Goal: Task Accomplishment & Management: Manage account settings

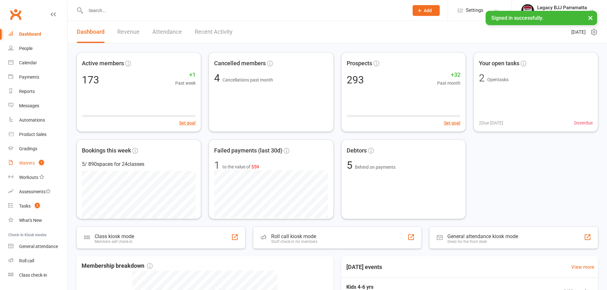
click at [25, 160] on link "Waivers 1" at bounding box center [37, 163] width 59 height 14
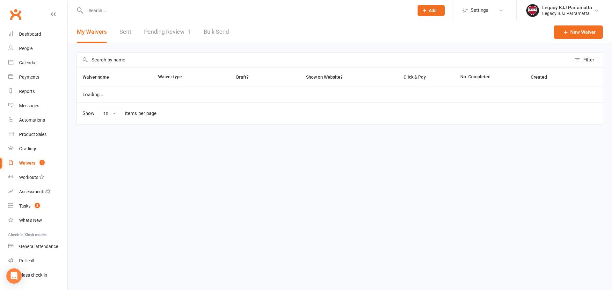
click at [174, 28] on link "Pending Review 1" at bounding box center [167, 32] width 47 height 22
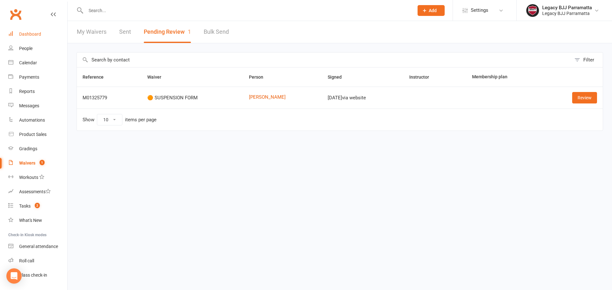
click at [30, 33] on div "Dashboard" at bounding box center [30, 34] width 22 height 5
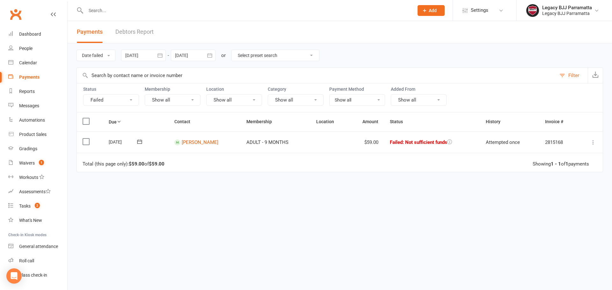
click at [594, 139] on button at bounding box center [593, 143] width 8 height 8
click at [552, 204] on link "Retry now" at bounding box center [564, 205] width 63 height 13
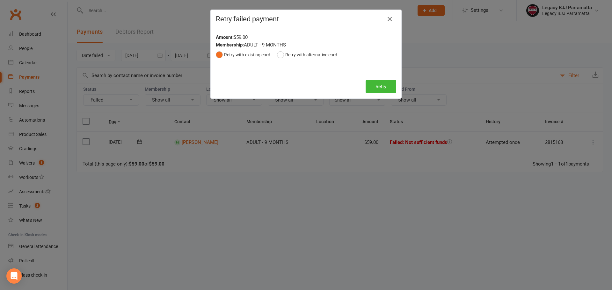
click at [374, 77] on div "Retry Retry" at bounding box center [306, 87] width 191 height 24
click at [378, 85] on button "Retry" at bounding box center [380, 86] width 31 height 13
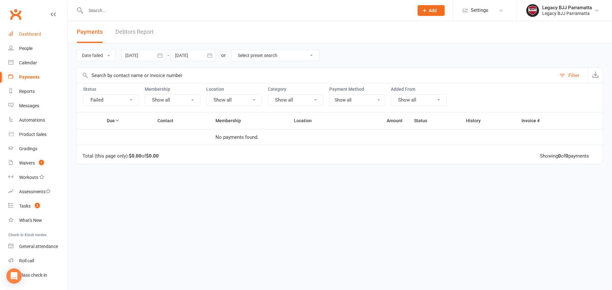
click at [43, 33] on link "Dashboard" at bounding box center [37, 34] width 59 height 14
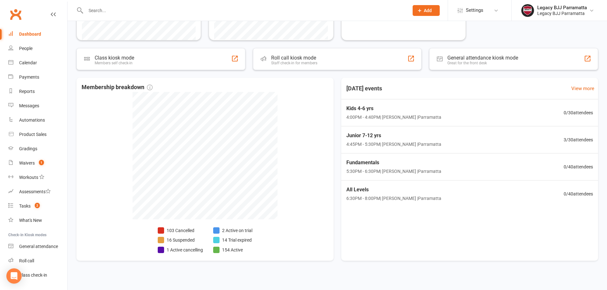
scroll to position [183, 0]
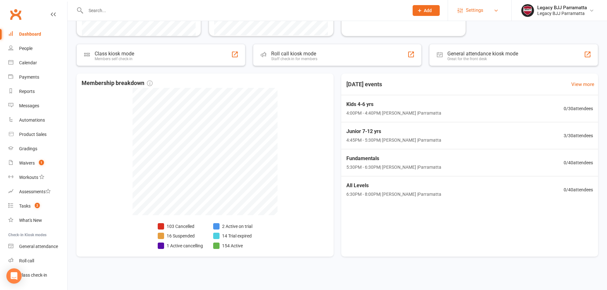
click at [497, 14] on link "Settings" at bounding box center [480, 10] width 44 height 14
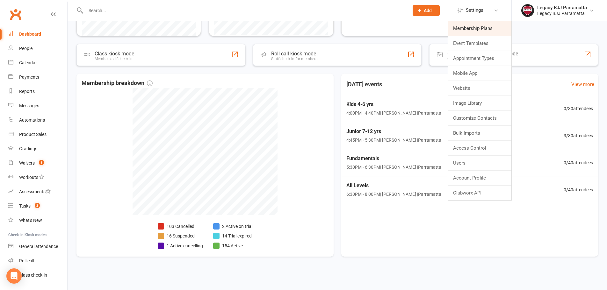
click at [491, 30] on link "Membership Plans" at bounding box center [479, 28] width 63 height 15
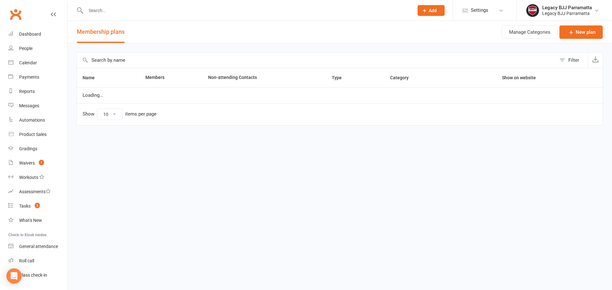
select select "25"
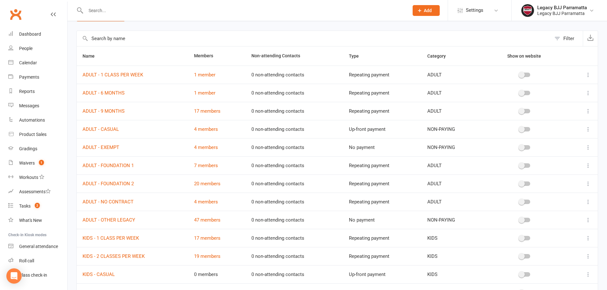
scroll to position [32, 0]
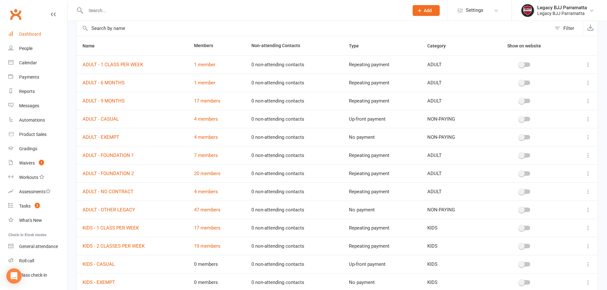
click at [44, 34] on link "Dashboard" at bounding box center [37, 34] width 59 height 14
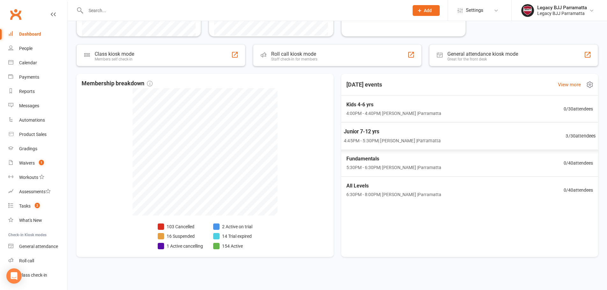
scroll to position [183, 0]
click at [32, 63] on div "Calendar" at bounding box center [28, 62] width 18 height 5
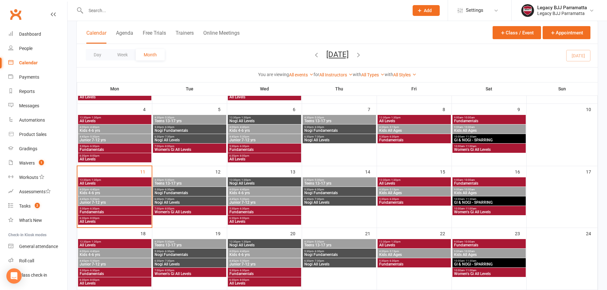
scroll to position [127, 0]
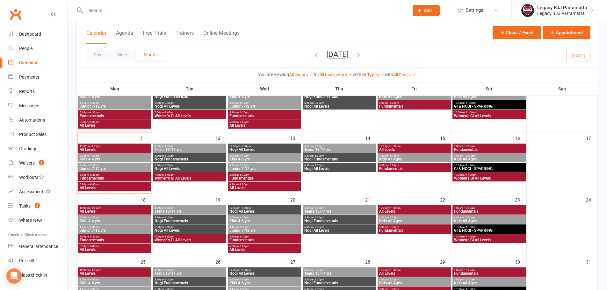
click at [152, 29] on div "Calendar Agenda Free Trials Trainers Online Meetings Class / Event Appointment" at bounding box center [337, 32] width 521 height 23
click at [157, 33] on button "Free Trials" at bounding box center [154, 37] width 23 height 14
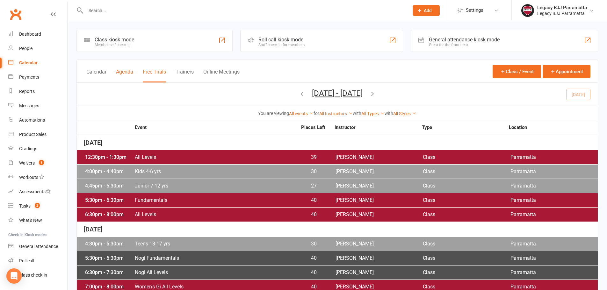
click at [122, 71] on button "Agenda" at bounding box center [124, 76] width 17 height 14
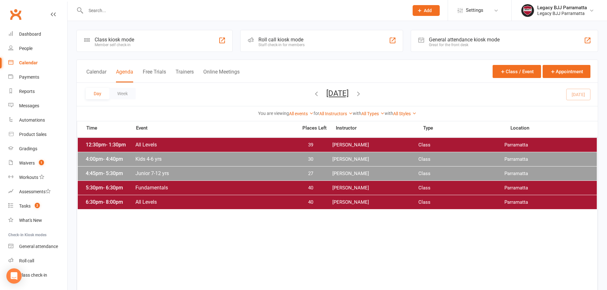
click at [275, 175] on span "Junior 7-12 yrs" at bounding box center [214, 173] width 159 height 6
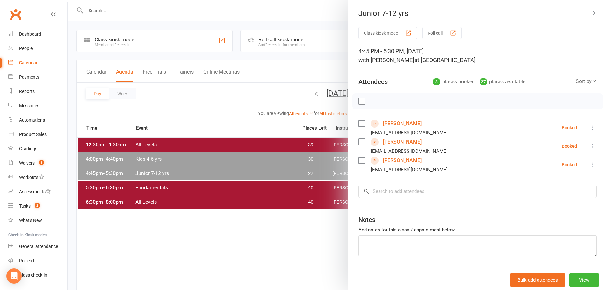
click at [230, 158] on div at bounding box center [337, 145] width 539 height 290
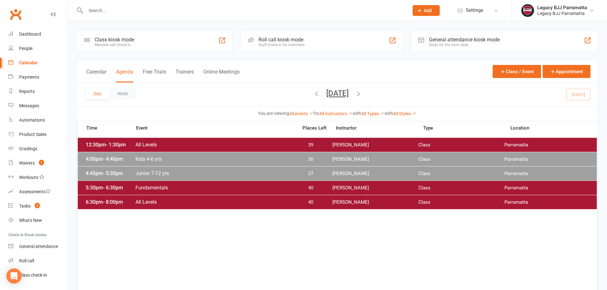
click at [230, 158] on div at bounding box center [337, 145] width 539 height 290
click at [230, 158] on span "Kids 4-6 yrs" at bounding box center [214, 159] width 159 height 6
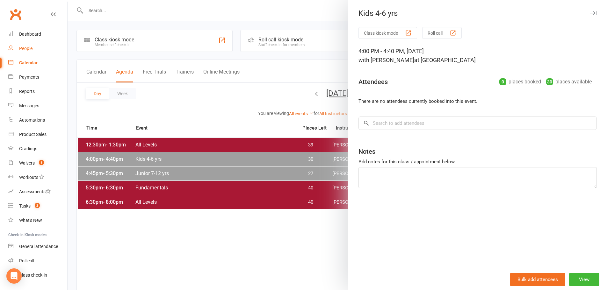
click at [26, 47] on div "People" at bounding box center [25, 48] width 13 height 5
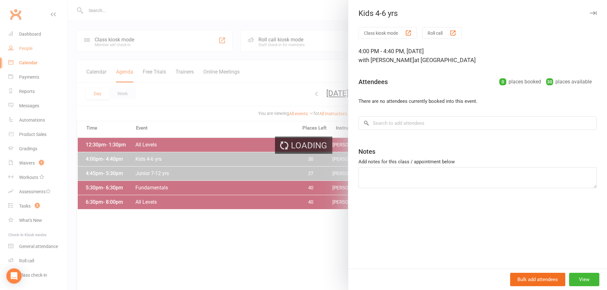
select select "100"
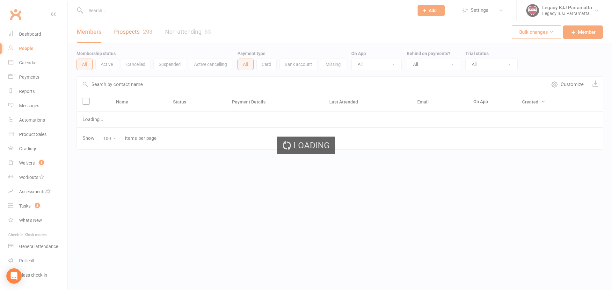
click at [127, 30] on link "Prospects 293" at bounding box center [133, 32] width 38 height 22
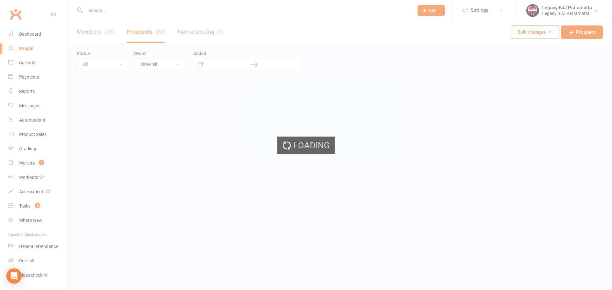
select select "100"
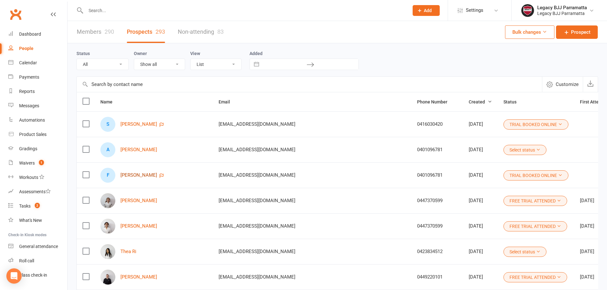
click at [139, 176] on link "[PERSON_NAME]" at bounding box center [138, 175] width 37 height 5
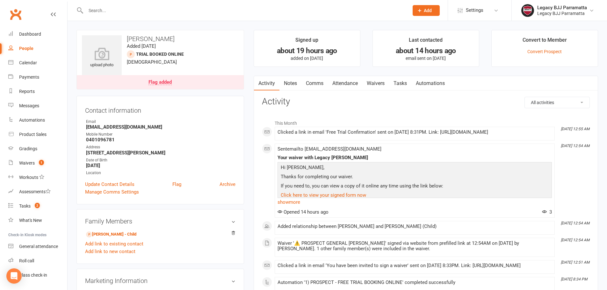
click at [168, 82] on div "Flag added" at bounding box center [159, 82] width 23 height 5
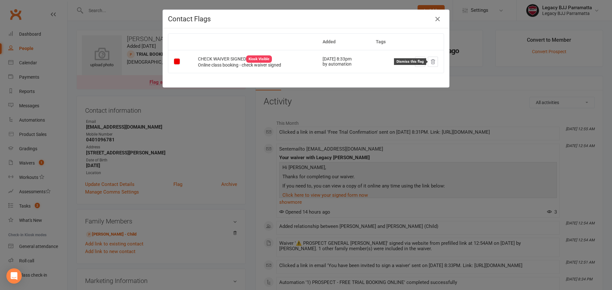
click at [430, 63] on icon at bounding box center [433, 62] width 6 height 6
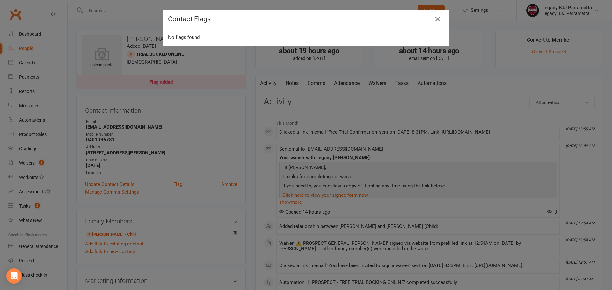
click at [204, 119] on div "Contact Flags No flags found." at bounding box center [306, 145] width 612 height 290
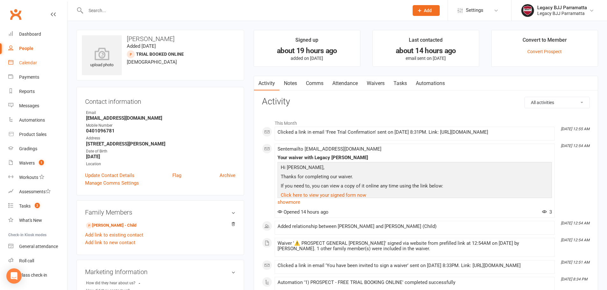
click at [33, 63] on div "Calendar" at bounding box center [28, 62] width 18 height 5
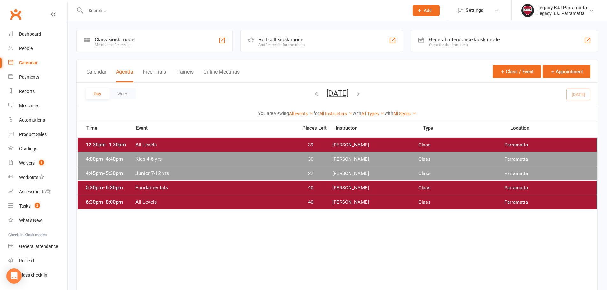
click at [197, 173] on span "Junior 7-12 yrs" at bounding box center [214, 173] width 159 height 6
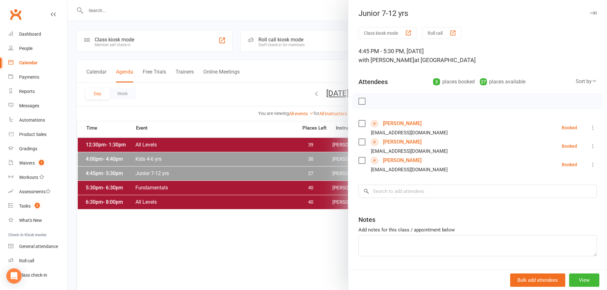
click at [419, 180] on div "Class kiosk mode Roll call 4:45 PM - 5:30 PM, Monday, August, 11, 2025 with Cai…" at bounding box center [477, 157] width 259 height 261
click at [420, 187] on input "search" at bounding box center [477, 191] width 238 height 13
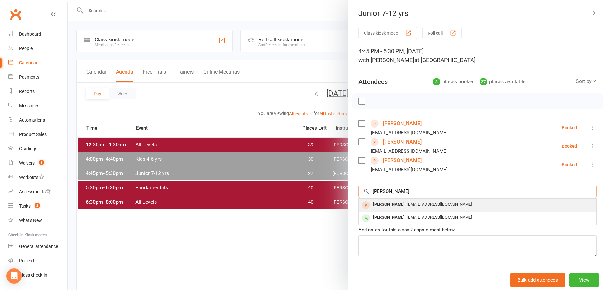
type input "alicia"
click at [391, 204] on div "[PERSON_NAME]" at bounding box center [389, 204] width 37 height 9
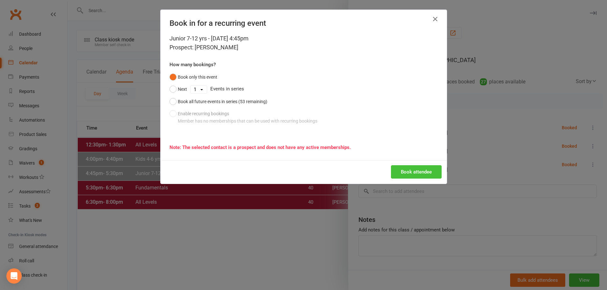
click at [422, 173] on button "Book attendee" at bounding box center [416, 171] width 51 height 13
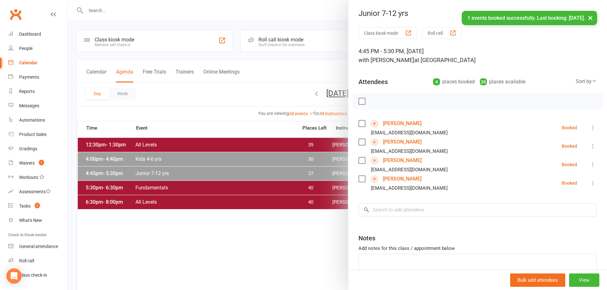
click at [590, 165] on icon at bounding box center [593, 165] width 6 height 6
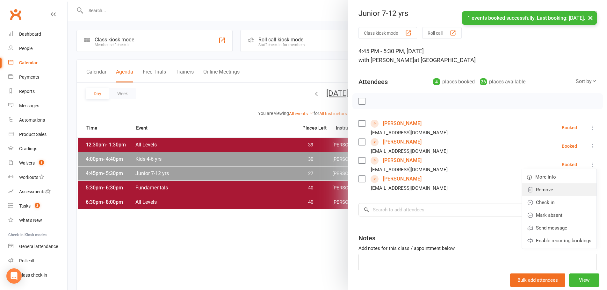
click at [538, 191] on link "Remove" at bounding box center [559, 190] width 75 height 13
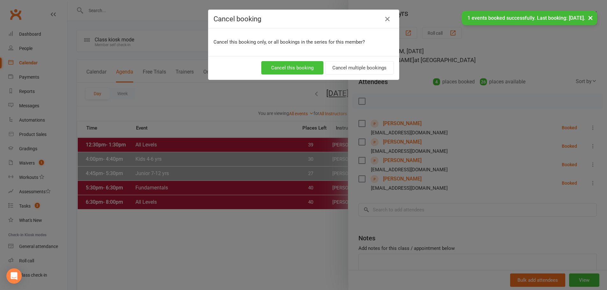
click at [307, 67] on button "Cancel this booking" at bounding box center [292, 67] width 62 height 13
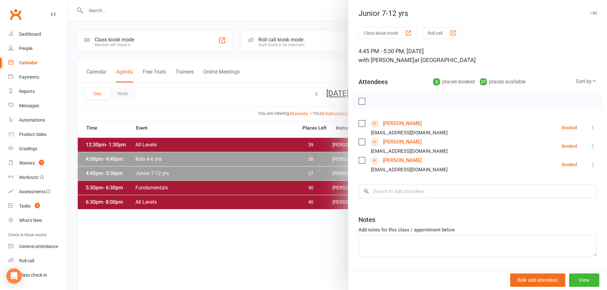
click at [26, 62] on div "Calendar" at bounding box center [28, 62] width 18 height 5
click at [16, 62] on link "Calendar" at bounding box center [37, 63] width 59 height 14
click at [202, 250] on div at bounding box center [337, 145] width 539 height 290
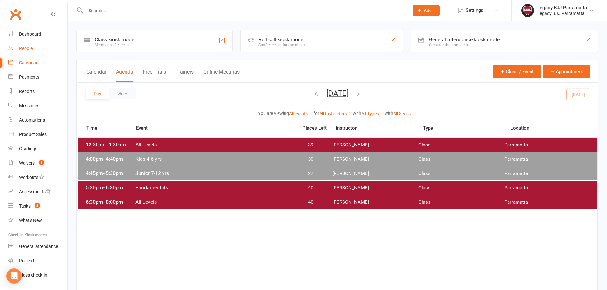
click at [28, 46] on div "People" at bounding box center [25, 48] width 13 height 5
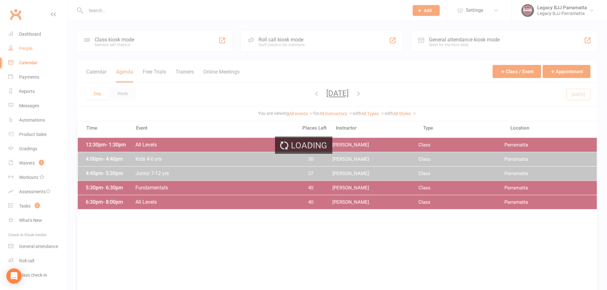
select select "100"
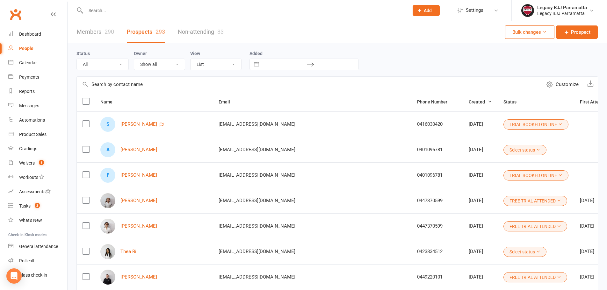
click at [142, 28] on link "Prospects 293" at bounding box center [146, 32] width 38 height 22
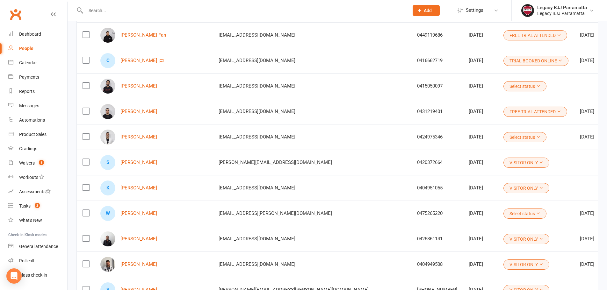
scroll to position [733, 0]
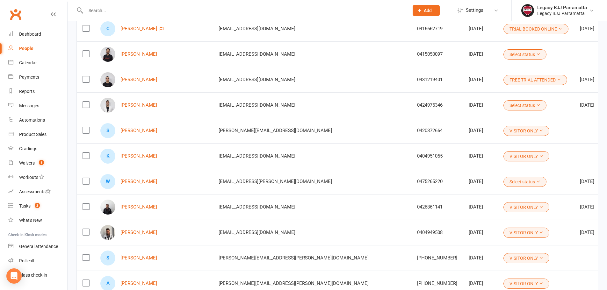
click at [503, 52] on button "Select status" at bounding box center [524, 54] width 43 height 10
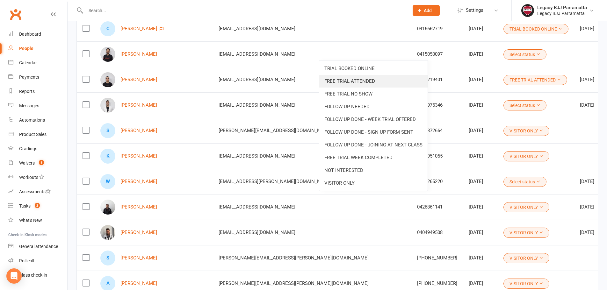
click at [347, 76] on link "FREE TRIAL ATTENDED" at bounding box center [373, 81] width 108 height 13
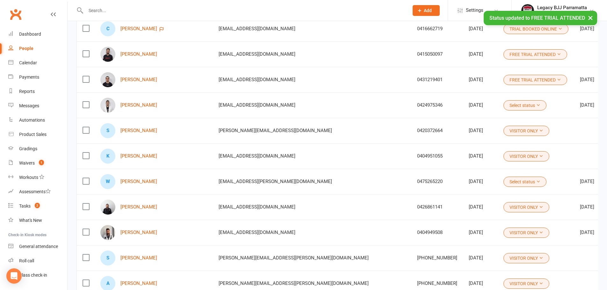
click at [503, 101] on button "Select status" at bounding box center [524, 105] width 43 height 10
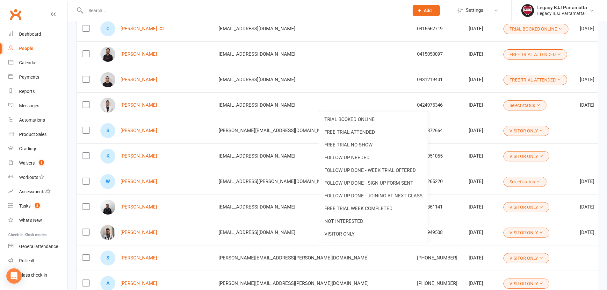
click at [110, 105] on img at bounding box center [107, 105] width 15 height 15
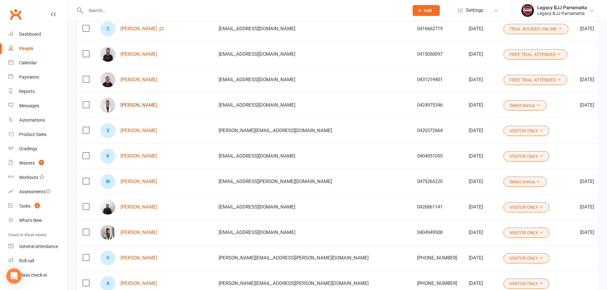
click at [130, 106] on link "[PERSON_NAME]" at bounding box center [138, 105] width 37 height 5
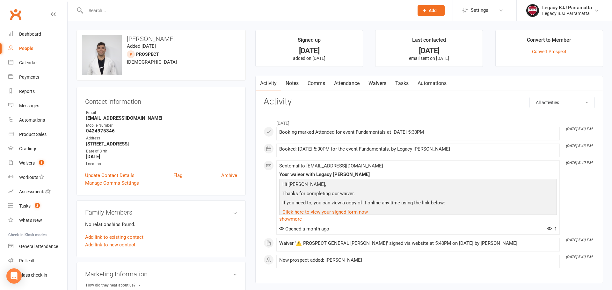
select select "100"
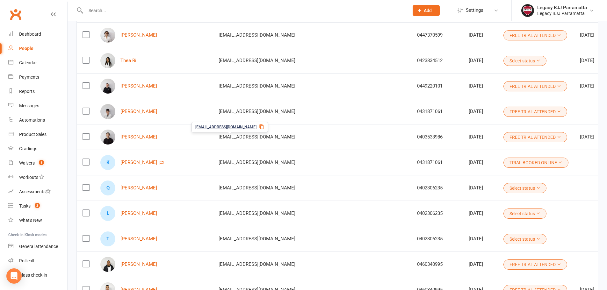
scroll to position [255, 0]
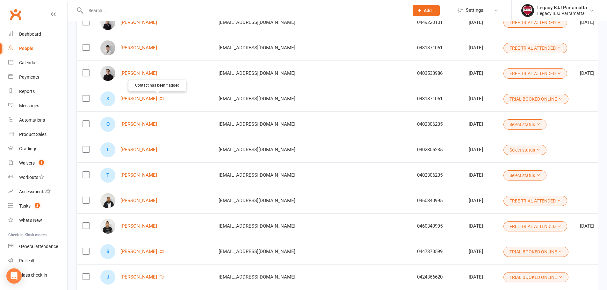
click at [160, 100] on icon "button" at bounding box center [162, 99] width 4 height 4
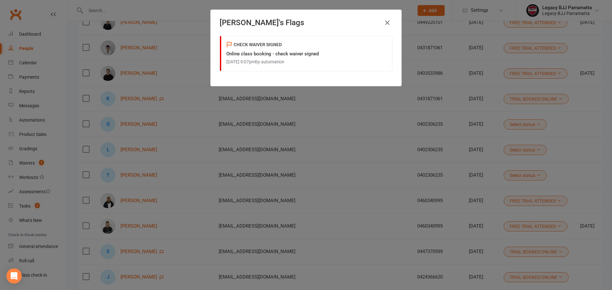
click at [389, 20] on button "button" at bounding box center [387, 23] width 10 height 10
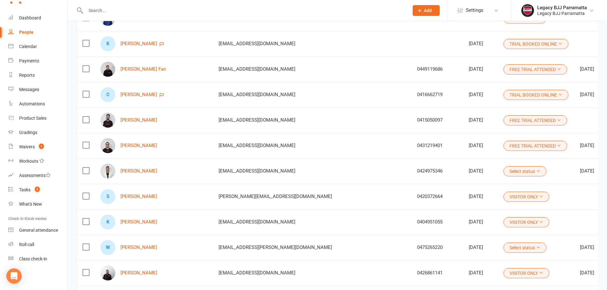
scroll to position [669, 0]
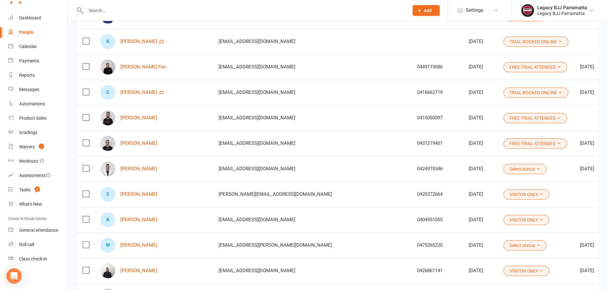
click at [503, 171] on button "Select status" at bounding box center [524, 169] width 43 height 10
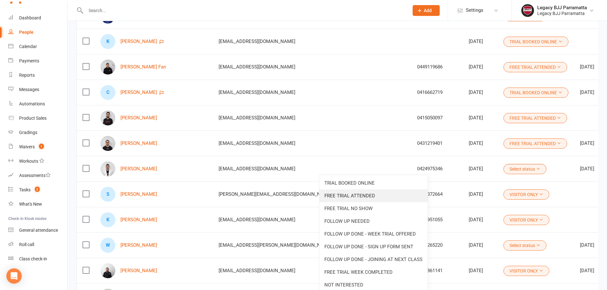
click at [371, 196] on link "FREE TRIAL ATTENDED" at bounding box center [373, 196] width 108 height 13
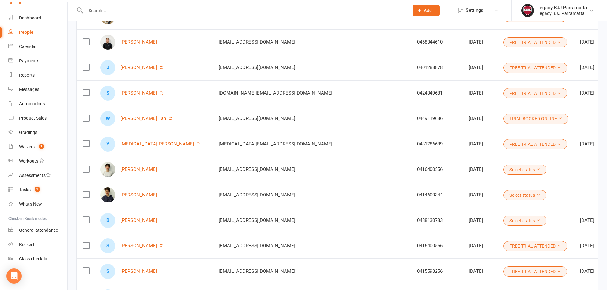
scroll to position [2153, 0]
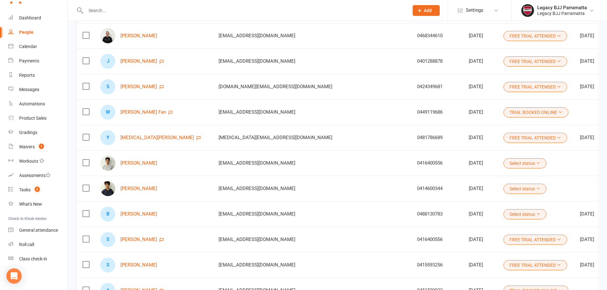
click at [86, 110] on label at bounding box center [86, 112] width 6 height 6
click at [86, 109] on input "checkbox" at bounding box center [86, 109] width 6 height 0
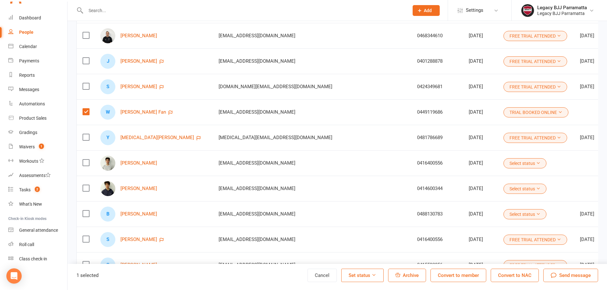
click at [413, 273] on span "Archive" at bounding box center [411, 276] width 16 height 6
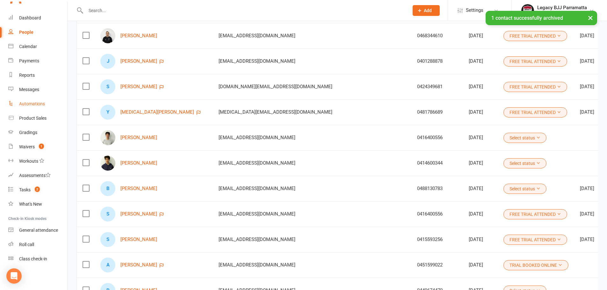
click at [40, 104] on div "Automations" at bounding box center [32, 103] width 26 height 5
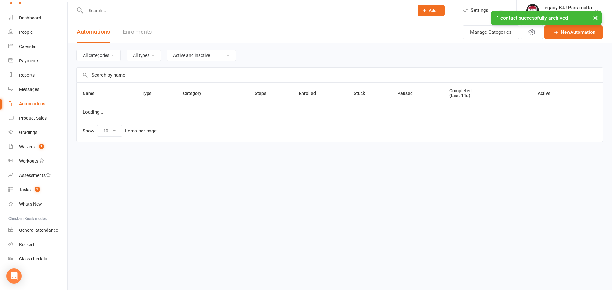
select select "25"
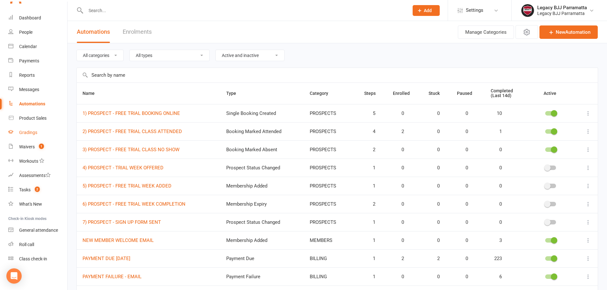
click at [27, 133] on div "Gradings" at bounding box center [28, 132] width 18 height 5
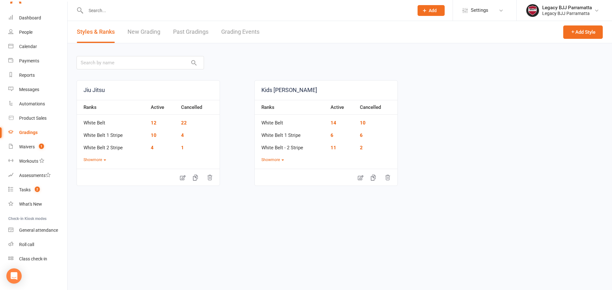
click at [141, 28] on link "New Grading" at bounding box center [143, 32] width 33 height 22
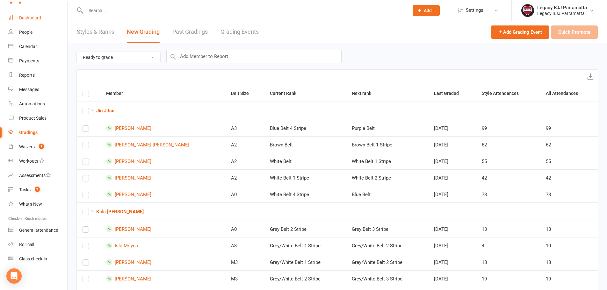
click at [25, 16] on div "Dashboard" at bounding box center [30, 17] width 22 height 5
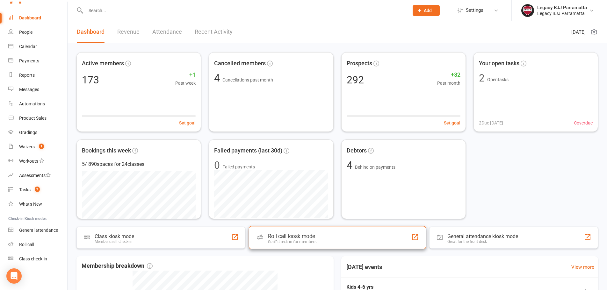
click at [380, 231] on div "Roll call kiosk mode Staff check-in for members" at bounding box center [337, 237] width 177 height 23
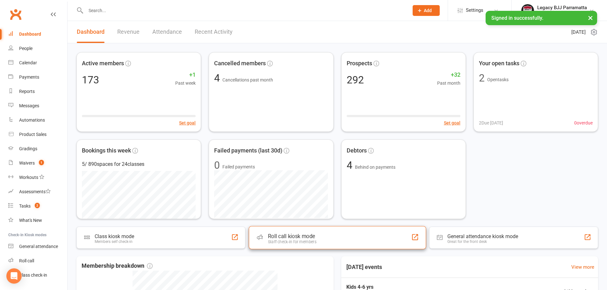
click at [352, 234] on div "Roll call kiosk mode Staff check-in for members" at bounding box center [337, 237] width 177 height 23
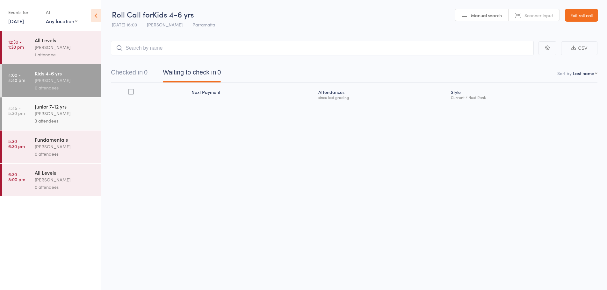
click at [24, 21] on link "11 Aug, 2025" at bounding box center [16, 21] width 16 height 7
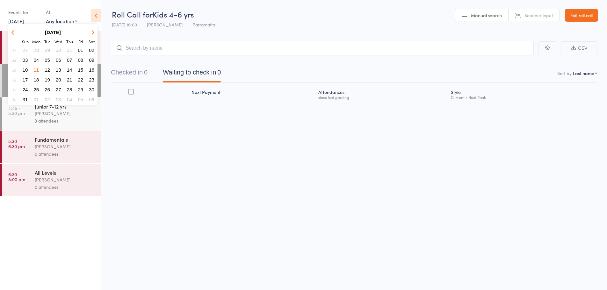
click at [92, 59] on span "09" at bounding box center [91, 59] width 5 height 5
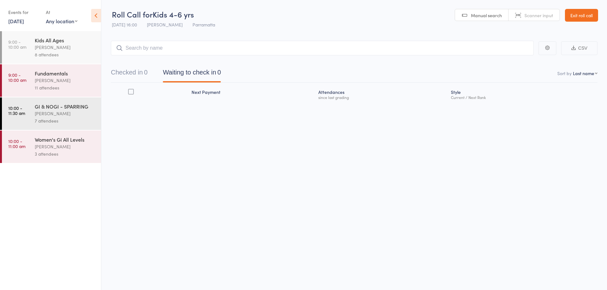
click at [44, 48] on div "Alexandre Valverde" at bounding box center [65, 47] width 61 height 7
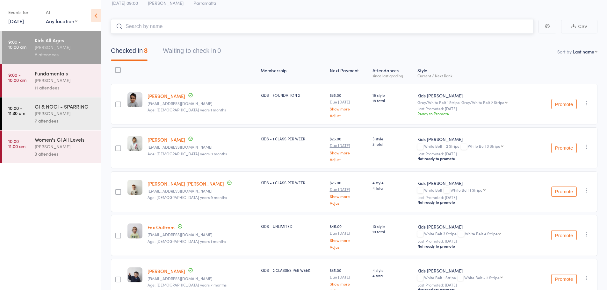
scroll to position [32, 0]
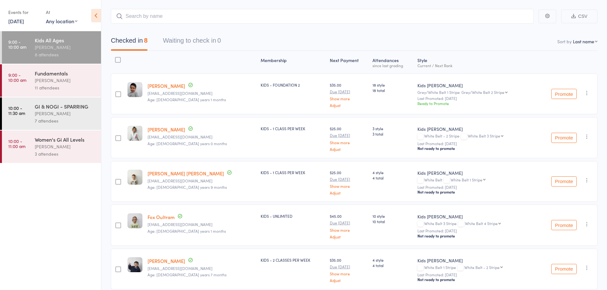
drag, startPoint x: 571, startPoint y: 93, endPoint x: 339, endPoint y: 32, distance: 239.9
click at [570, 94] on button "Promote" at bounding box center [563, 94] width 25 height 10
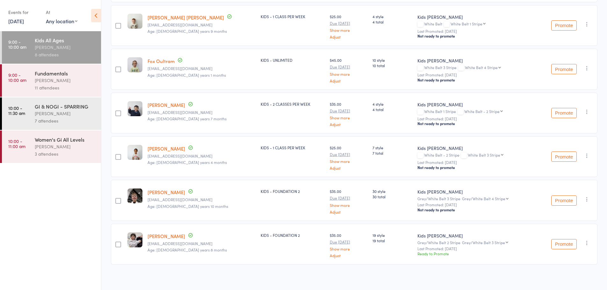
scroll to position [191, 0]
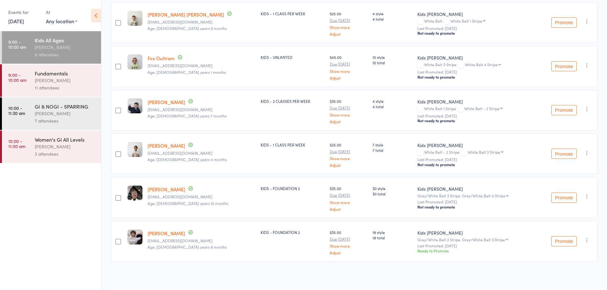
click at [562, 241] on button "Promote" at bounding box center [563, 241] width 25 height 10
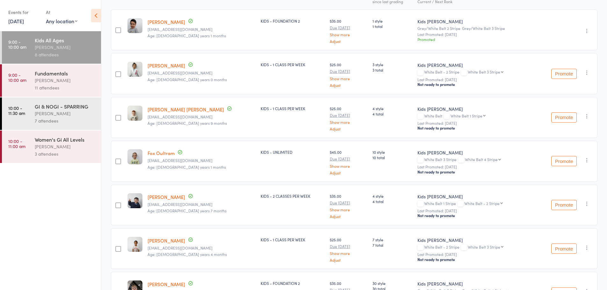
scroll to position [96, 0]
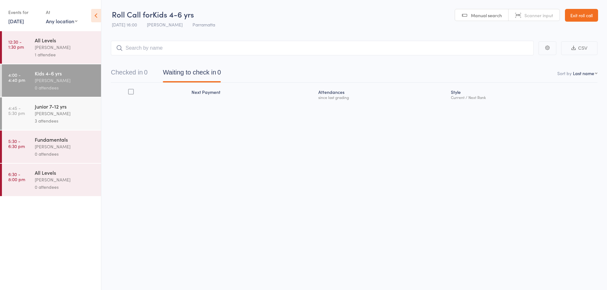
click at [583, 19] on link "Exit roll call" at bounding box center [581, 15] width 33 height 13
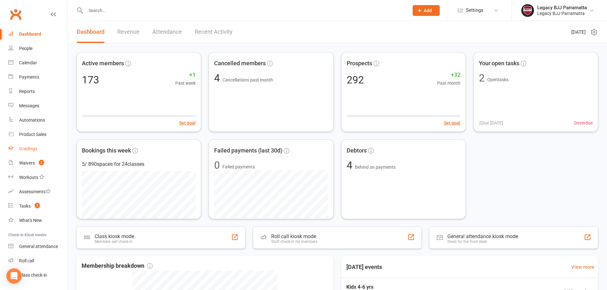
click at [31, 149] on div "Gradings" at bounding box center [28, 148] width 18 height 5
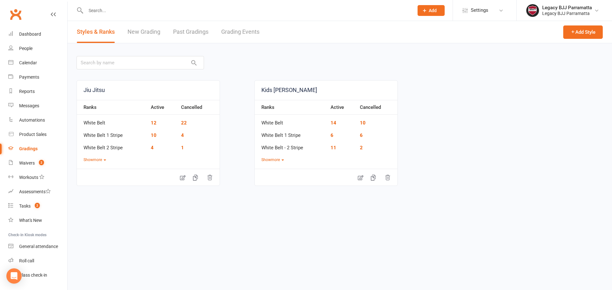
click at [20, 145] on link "Gradings" at bounding box center [37, 149] width 59 height 14
click at [145, 28] on link "New Grading" at bounding box center [143, 32] width 33 height 22
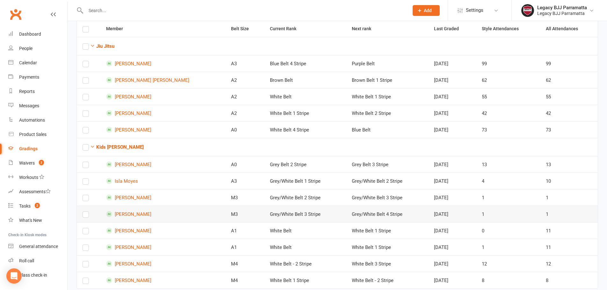
scroll to position [82, 0]
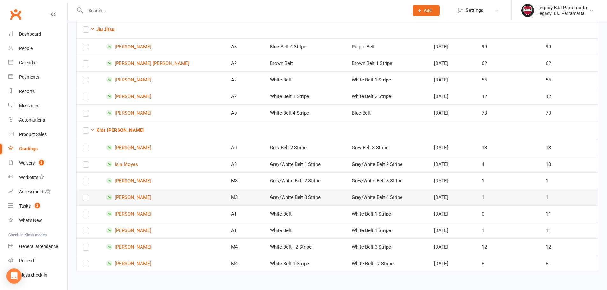
scroll to position [82, 0]
click at [125, 231] on link "[PERSON_NAME]" at bounding box center [162, 230] width 113 height 6
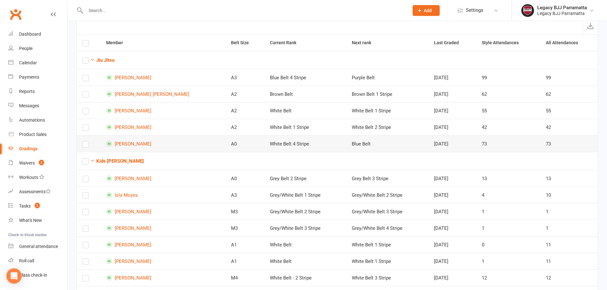
scroll to position [82, 0]
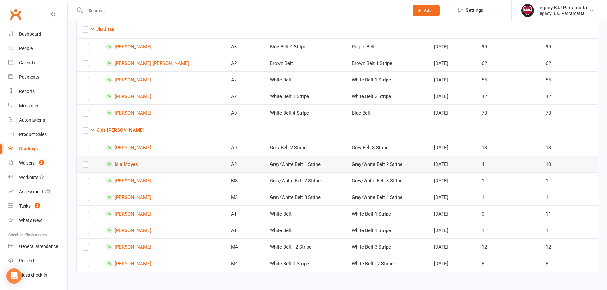
click at [131, 166] on link "Isla Moyes" at bounding box center [162, 164] width 113 height 6
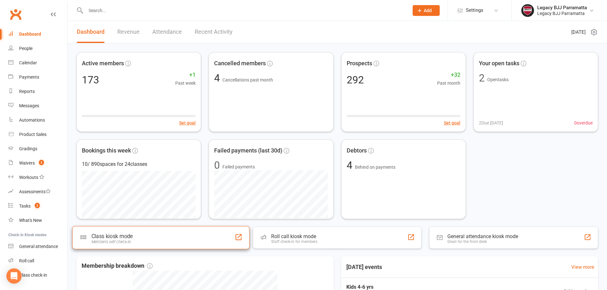
scroll to position [32, 0]
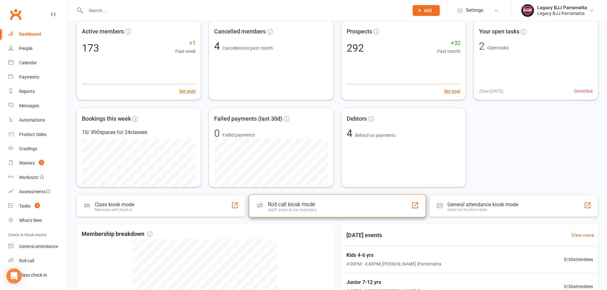
click at [274, 205] on div "Roll call kiosk mode" at bounding box center [292, 204] width 48 height 6
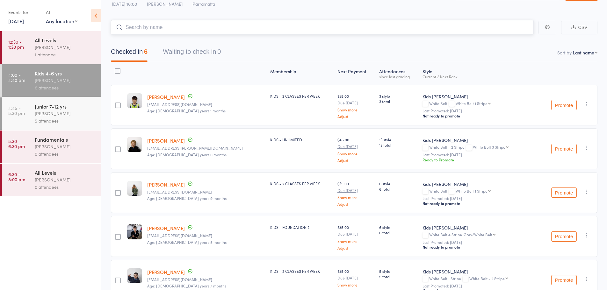
scroll to position [32, 0]
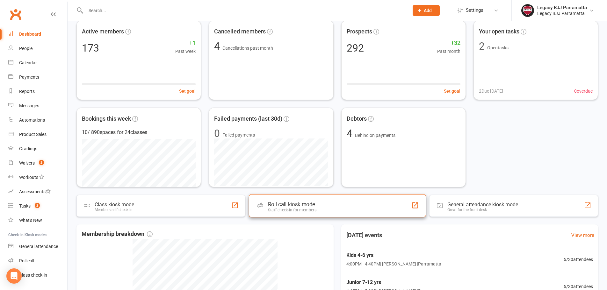
click at [293, 208] on div "Staff check-in for members" at bounding box center [292, 210] width 48 height 5
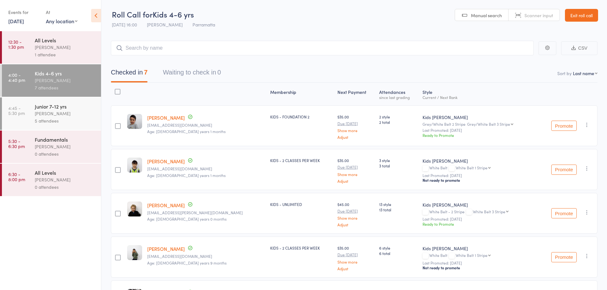
click at [70, 113] on div "[PERSON_NAME]" at bounding box center [65, 113] width 61 height 7
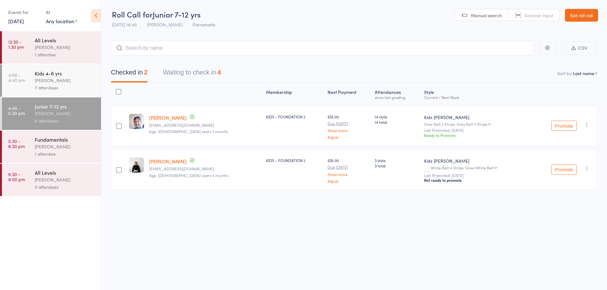
drag, startPoint x: 211, startPoint y: 65, endPoint x: 211, endPoint y: 69, distance: 4.5
click at [211, 68] on div "Checked in 2 Waiting to check in 4" at bounding box center [354, 68] width 487 height 27
click at [208, 76] on button "Waiting to check in 4" at bounding box center [192, 74] width 58 height 17
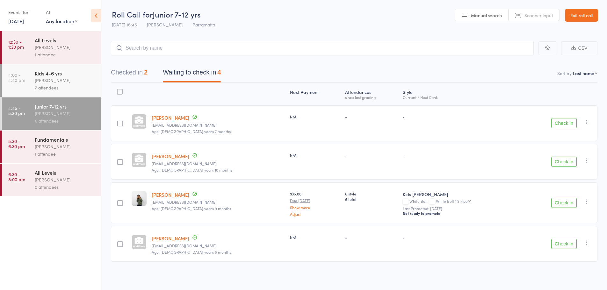
click at [251, 11] on header "Roll Call for Junior 7-12 yrs 11 Aug 16:45 Caio Tamura Parramatta Manual search…" at bounding box center [354, 15] width 506 height 31
click at [589, 201] on icon "button" at bounding box center [587, 202] width 6 height 6
click at [567, 266] on li "Remove" at bounding box center [564, 265] width 53 height 9
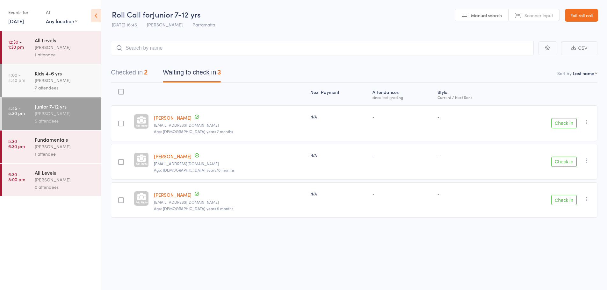
click at [578, 17] on link "Exit roll call" at bounding box center [581, 15] width 33 height 13
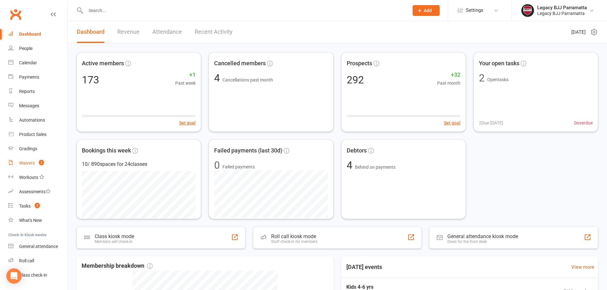
click at [45, 159] on link "Waivers 2" at bounding box center [37, 163] width 59 height 14
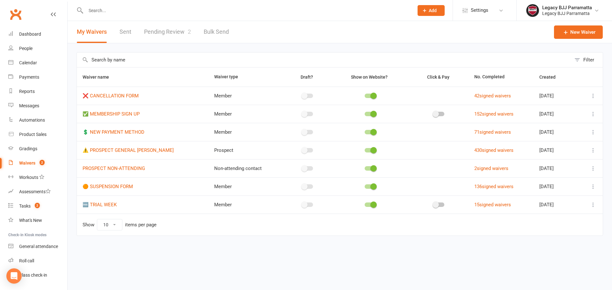
click at [170, 39] on link "Pending Review 2" at bounding box center [167, 32] width 47 height 22
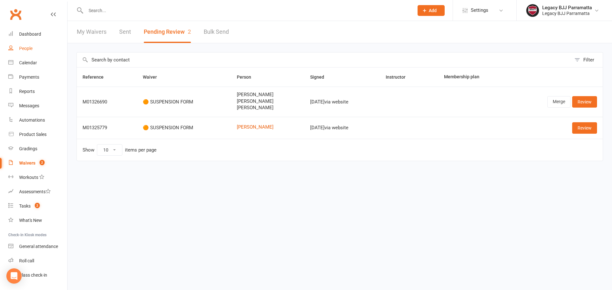
click at [36, 52] on link "People" at bounding box center [37, 48] width 59 height 14
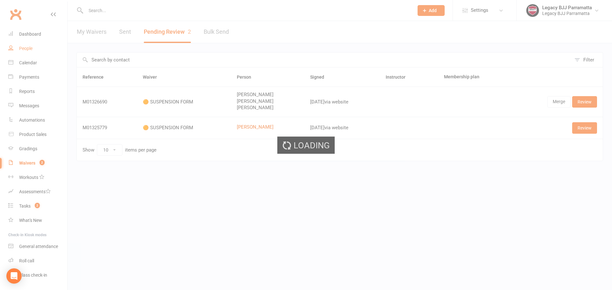
select select "100"
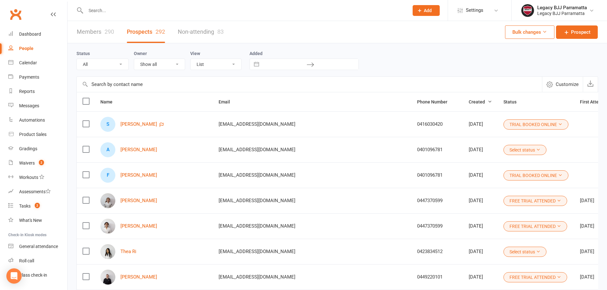
scroll to position [32, 0]
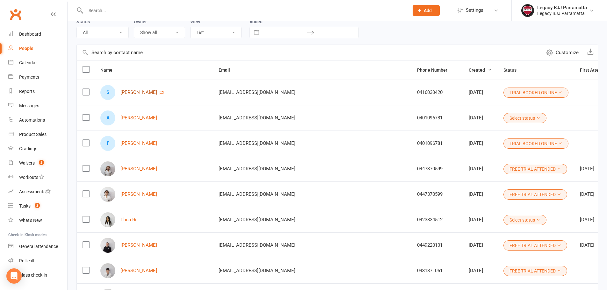
click at [145, 91] on link "Samin Hafiz" at bounding box center [138, 92] width 37 height 5
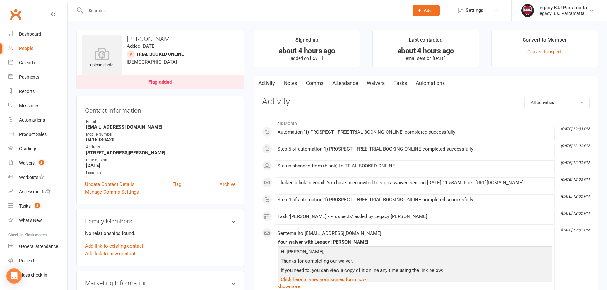
click at [141, 11] on input "text" at bounding box center [244, 10] width 321 height 9
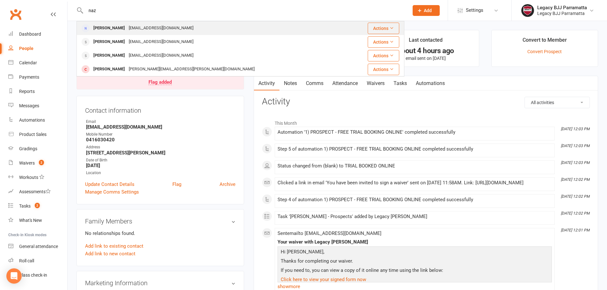
type input "naz"
click at [142, 31] on div "Nazha88@icloud.com" at bounding box center [161, 28] width 69 height 9
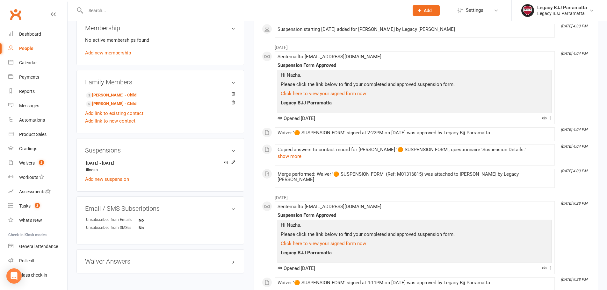
scroll to position [287, 0]
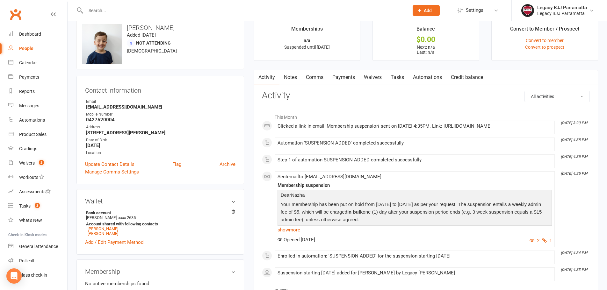
scroll to position [0, 0]
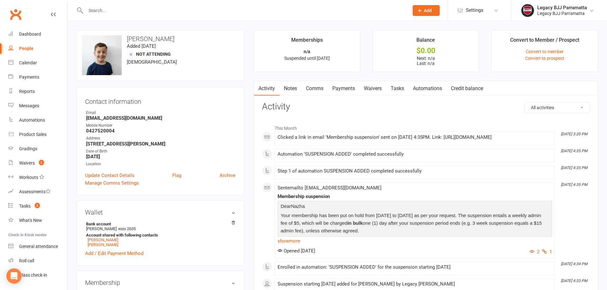
drag, startPoint x: 345, startPoint y: 88, endPoint x: 341, endPoint y: 88, distance: 4.5
click at [345, 92] on link "Payments" at bounding box center [344, 88] width 32 height 15
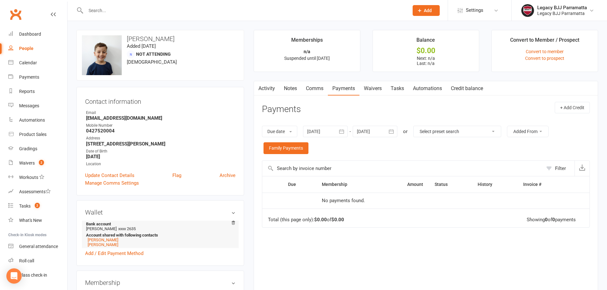
scroll to position [32, 0]
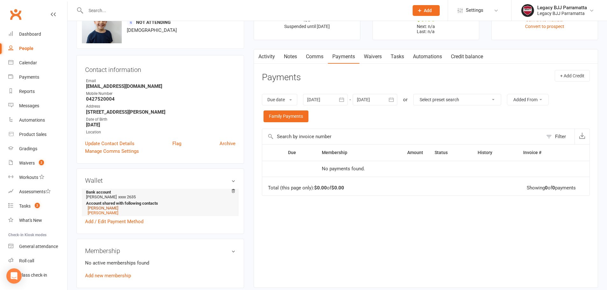
click at [112, 208] on link "Raymond Wehbe" at bounding box center [103, 208] width 31 height 5
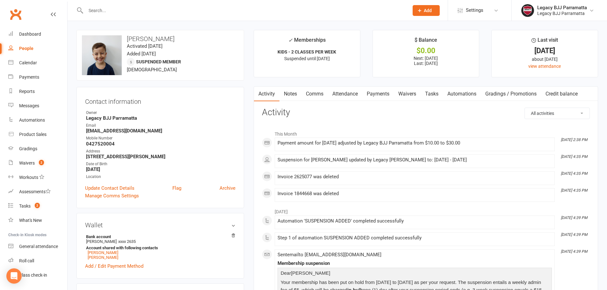
click at [390, 94] on link "Payments" at bounding box center [378, 94] width 32 height 15
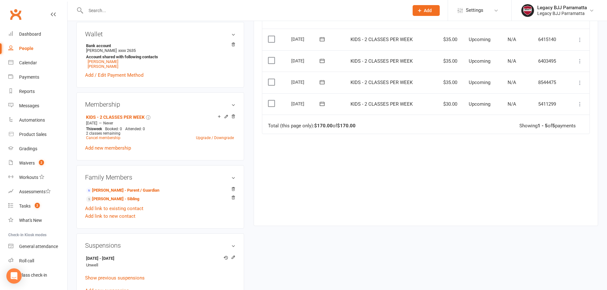
scroll to position [159, 0]
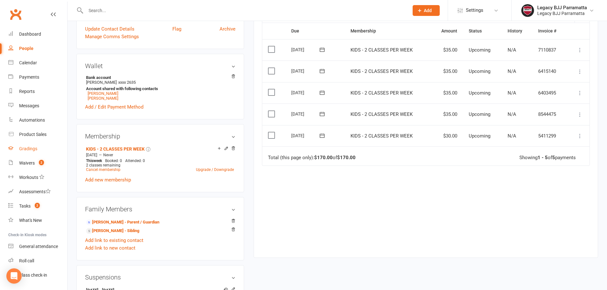
click at [31, 148] on div "Gradings" at bounding box center [28, 148] width 18 height 5
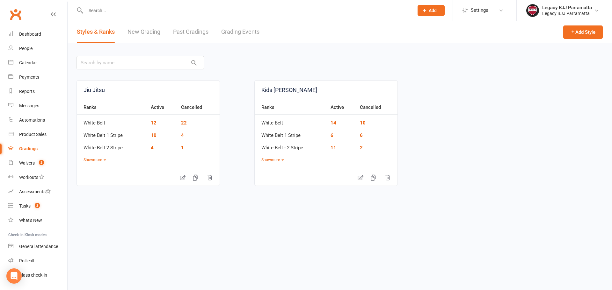
click at [144, 30] on link "New Grading" at bounding box center [143, 32] width 33 height 22
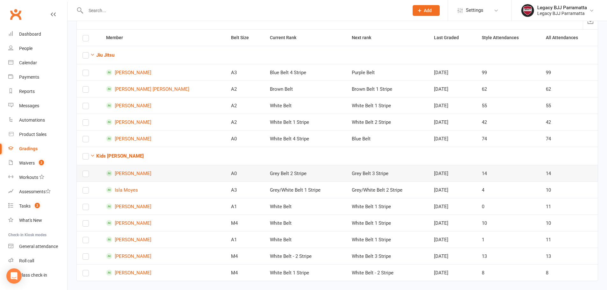
scroll to position [65, 0]
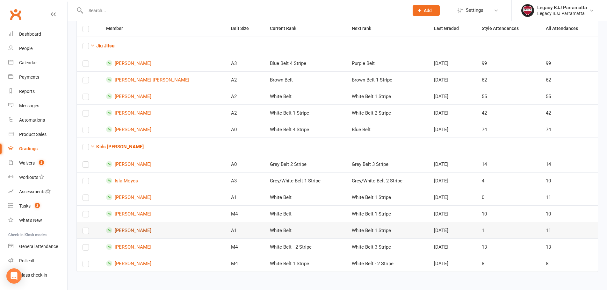
click at [130, 231] on link "Luca Lee" at bounding box center [162, 230] width 113 height 6
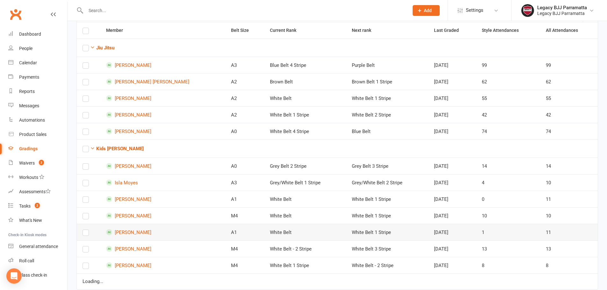
scroll to position [64, 0]
click at [128, 200] on link "Jayda Cemal" at bounding box center [162, 199] width 113 height 6
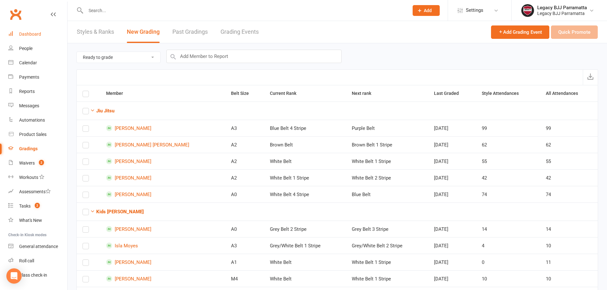
drag, startPoint x: 28, startPoint y: 34, endPoint x: 34, endPoint y: 32, distance: 5.9
click at [29, 34] on div "Dashboard" at bounding box center [30, 34] width 22 height 5
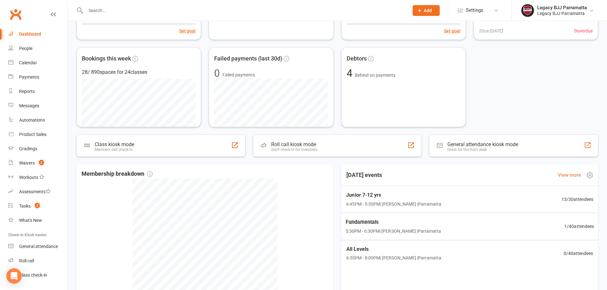
scroll to position [96, 0]
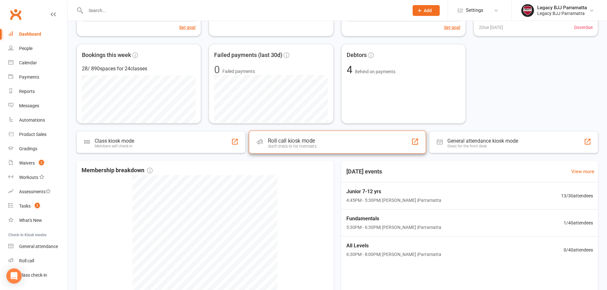
click at [284, 141] on div "Roll call kiosk mode" at bounding box center [292, 141] width 48 height 6
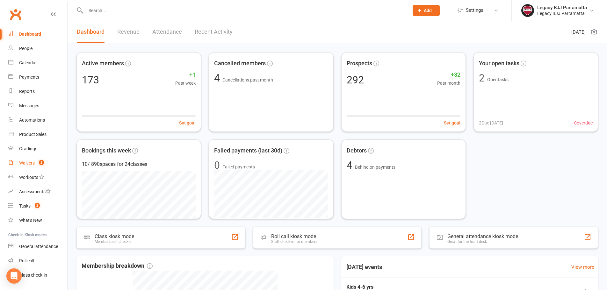
click at [32, 164] on div "Waivers" at bounding box center [27, 163] width 16 height 5
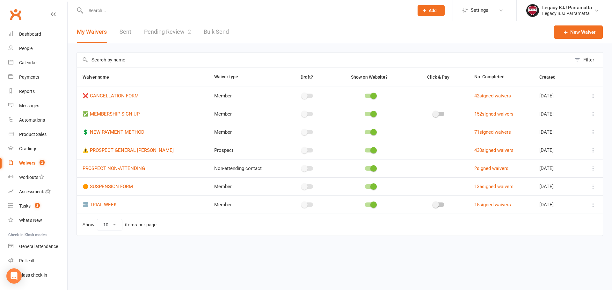
click at [167, 29] on link "Pending Review 2" at bounding box center [167, 32] width 47 height 22
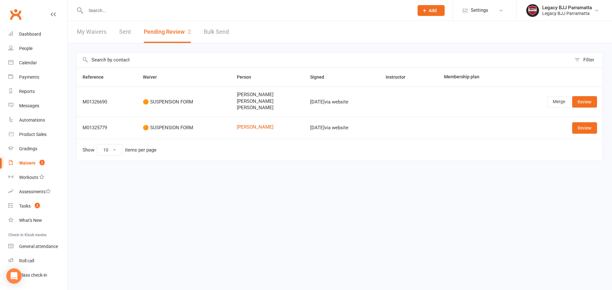
click at [15, 15] on link "Clubworx" at bounding box center [16, 14] width 16 height 16
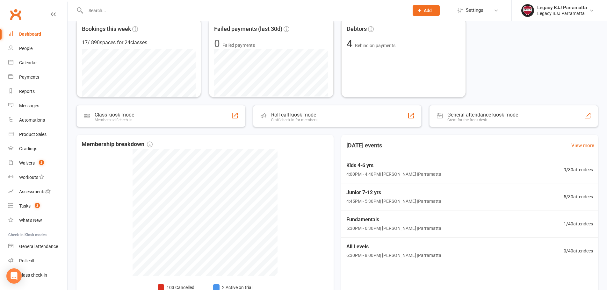
scroll to position [127, 0]
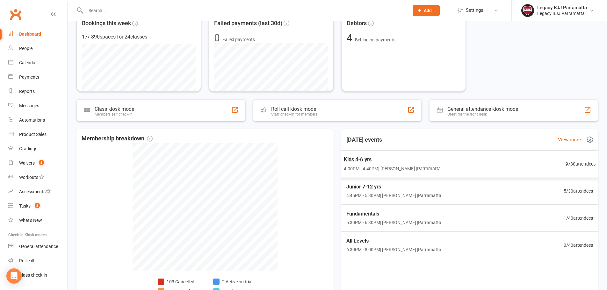
click at [516, 165] on div "Kids 4-6 yrs 4:00PM - 4:40PM | [PERSON_NAME] | [GEOGRAPHIC_DATA] 9 / 30 attende…" at bounding box center [469, 164] width 267 height 28
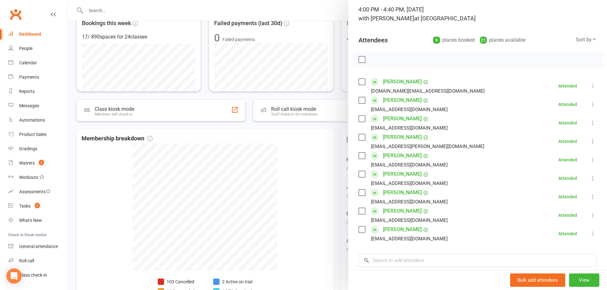
scroll to position [32, 0]
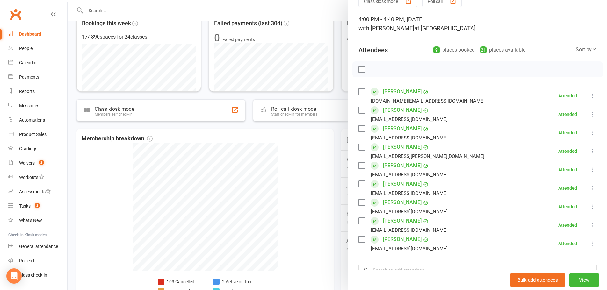
click at [17, 14] on link "Clubworx" at bounding box center [16, 14] width 16 height 16
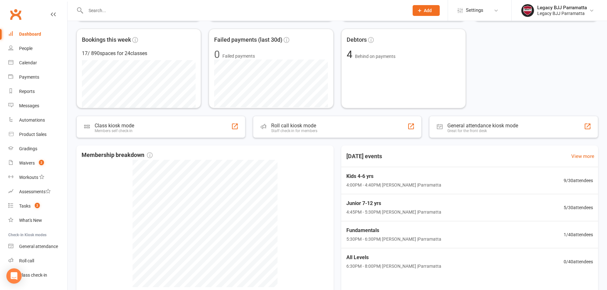
scroll to position [127, 0]
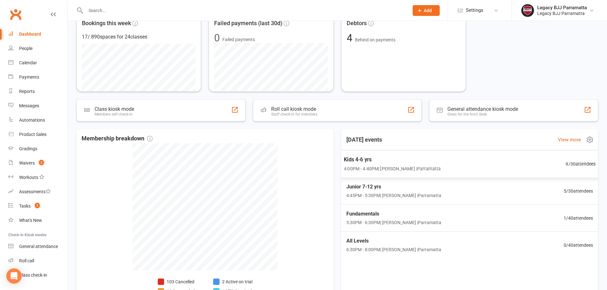
click at [465, 165] on div "Kids 4-6 yrs 4:00PM - 4:40PM | [PERSON_NAME] | [GEOGRAPHIC_DATA] 9 / 30 attende…" at bounding box center [469, 164] width 267 height 28
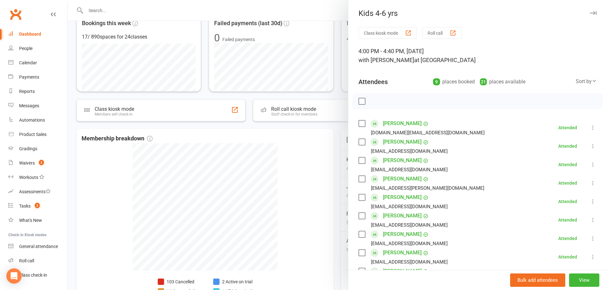
click at [590, 12] on icon "button" at bounding box center [593, 13] width 7 height 4
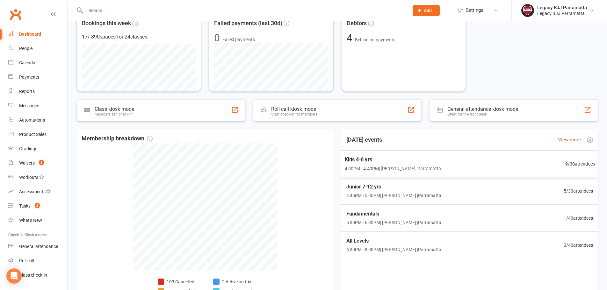
click at [473, 173] on div "Kids 4-6 yrs 4:00PM - 4:40PM | [PERSON_NAME] | [GEOGRAPHIC_DATA] 9 / 30 attende…" at bounding box center [470, 163] width 266 height 27
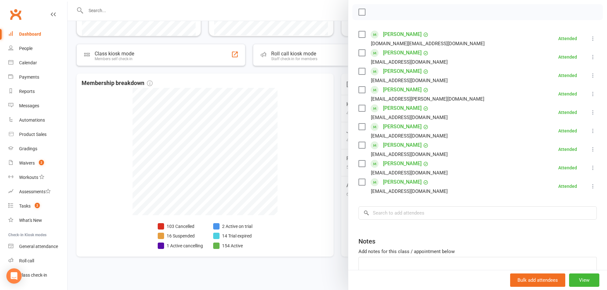
scroll to position [96, 0]
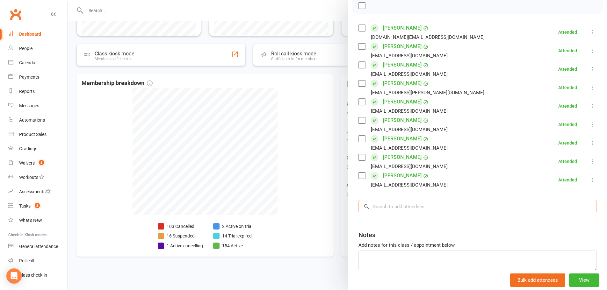
click at [408, 212] on input "search" at bounding box center [477, 206] width 238 height 13
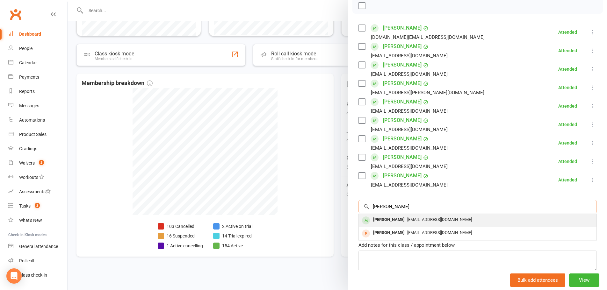
type input "ayan"
click at [382, 219] on div "Ayan Khan" at bounding box center [389, 219] width 37 height 9
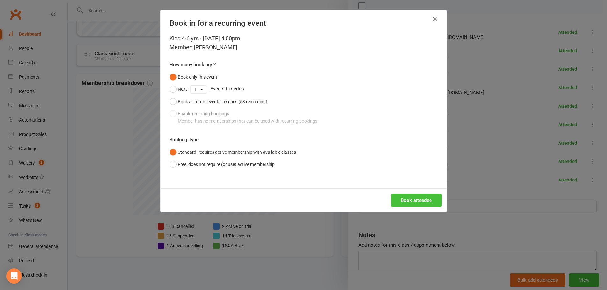
click at [410, 199] on button "Book attendee" at bounding box center [416, 200] width 51 height 13
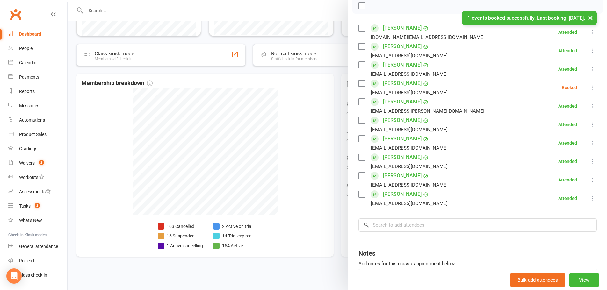
click at [590, 88] on icon at bounding box center [593, 87] width 6 height 6
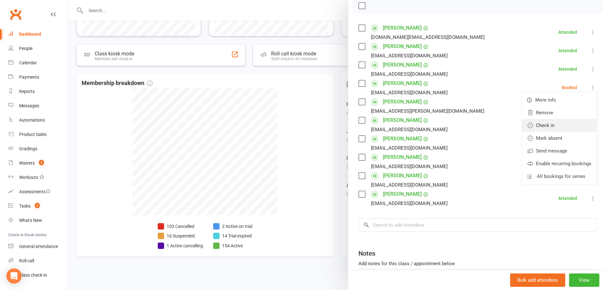
click at [545, 126] on link "Check in" at bounding box center [559, 125] width 75 height 13
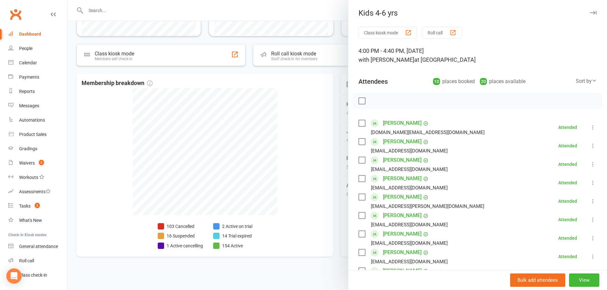
scroll to position [0, 0]
click at [589, 10] on button "button" at bounding box center [593, 13] width 8 height 8
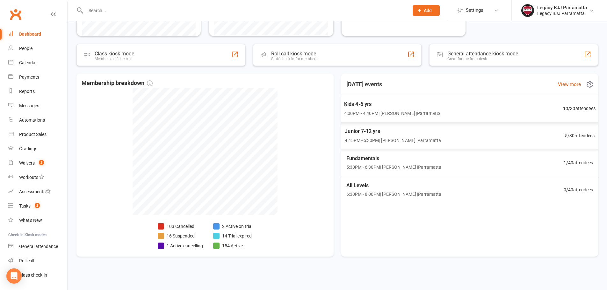
click at [415, 112] on span "4:00PM - 4:40PM | Caio Tamura | Parramatta" at bounding box center [392, 113] width 97 height 7
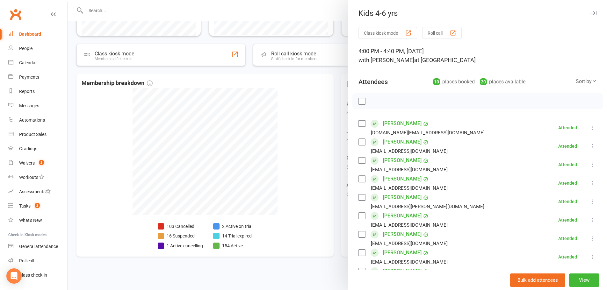
click at [585, 8] on div "Kids 4-6 yrs Class kiosk mode Roll call 4:00 PM - 4:40 PM, Monday, August, 11, …" at bounding box center [477, 145] width 259 height 290
click at [590, 14] on icon "button" at bounding box center [593, 13] width 7 height 4
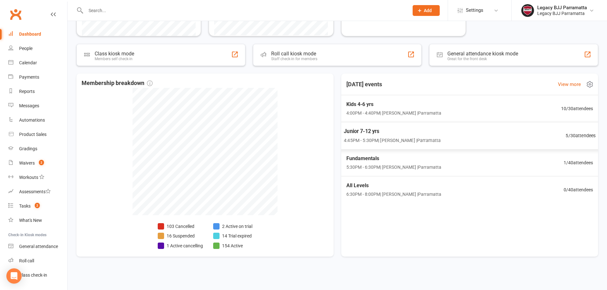
click at [486, 132] on div "Junior 7-12 yrs 4:45PM - 5:30PM | Caio Tamura | Parramatta 5 / 30 attendees" at bounding box center [469, 136] width 267 height 28
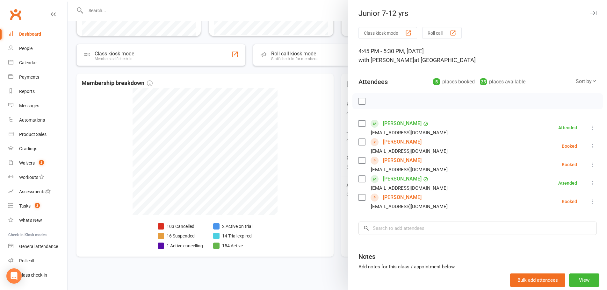
click at [590, 11] on icon "button" at bounding box center [593, 13] width 7 height 4
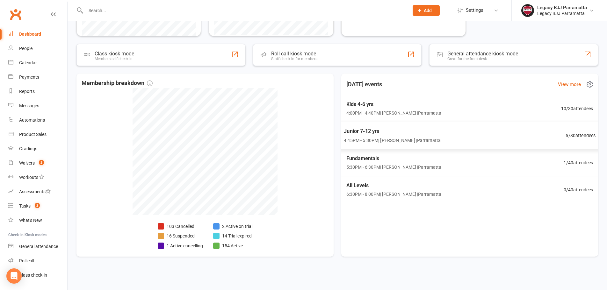
click at [413, 141] on span "4:45PM - 5:30PM | Caio Tamura | Parramatta" at bounding box center [392, 140] width 97 height 7
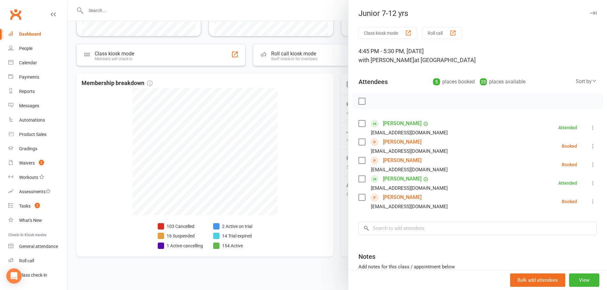
click at [589, 10] on button "button" at bounding box center [593, 13] width 8 height 8
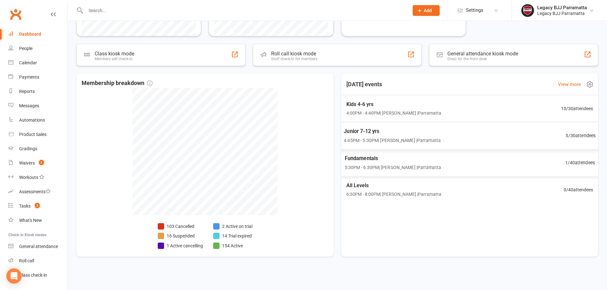
click at [423, 134] on span "Junior 7-12 yrs" at bounding box center [392, 131] width 97 height 8
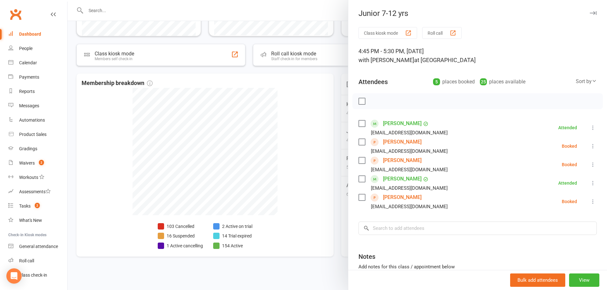
click at [589, 15] on button "button" at bounding box center [593, 13] width 8 height 8
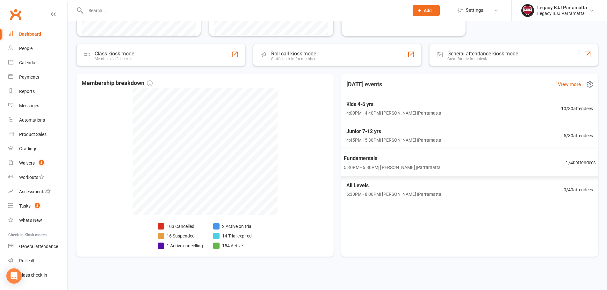
click at [524, 164] on div "Fundamentals 5:30PM - 6:30PM | Caio Tamura | Parramatta 1 / 40 attendees" at bounding box center [469, 163] width 267 height 28
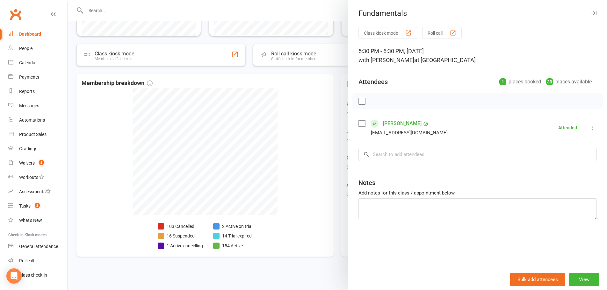
click at [590, 12] on icon "button" at bounding box center [593, 13] width 7 height 4
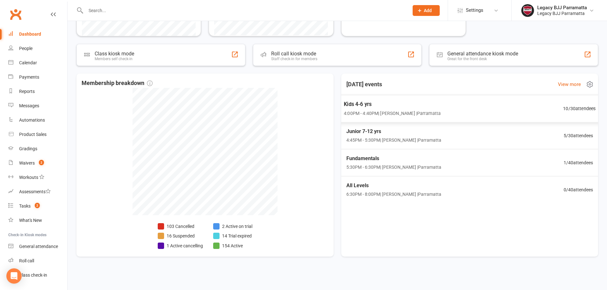
click at [520, 114] on div "Kids 4-6 yrs 4:00PM - 4:40PM | Caio Tamura | Parramatta 10 / 30 attendees" at bounding box center [469, 109] width 267 height 28
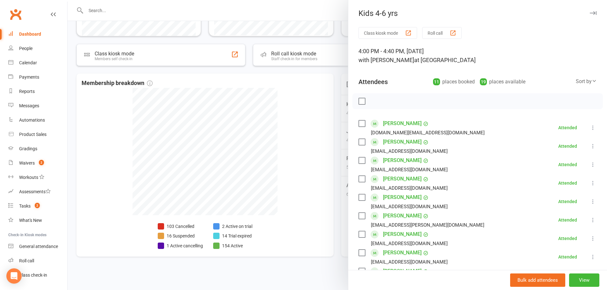
click at [590, 11] on icon "button" at bounding box center [593, 13] width 7 height 4
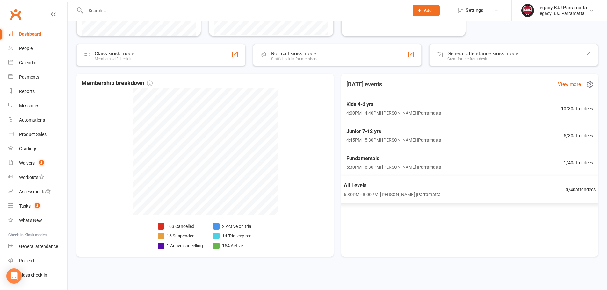
click at [520, 191] on div "All Levels 6:30PM - 8:00PM | Caio Tamura | Parramatta 0 / 40 attendees" at bounding box center [469, 189] width 267 height 27
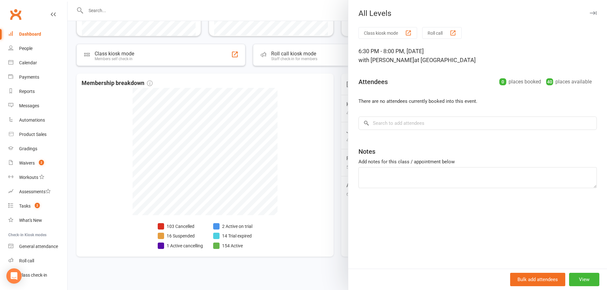
click at [338, 193] on div at bounding box center [337, 145] width 539 height 290
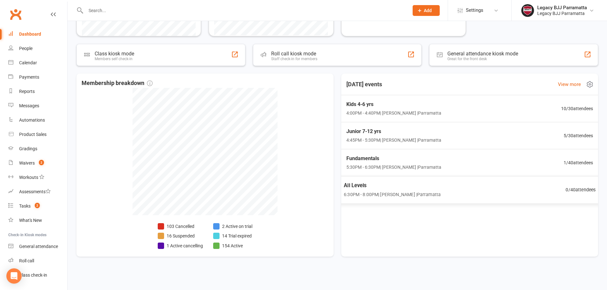
click at [497, 189] on div "All Levels 6:30PM - 8:00PM | Caio Tamura | Parramatta 0 / 40 attendees" at bounding box center [469, 189] width 267 height 27
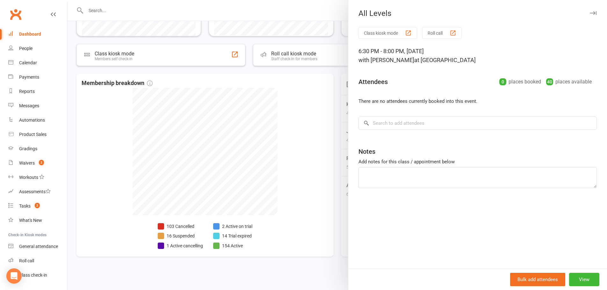
click at [339, 150] on div at bounding box center [337, 145] width 539 height 290
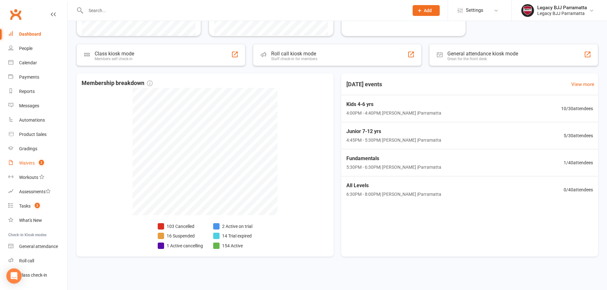
click at [19, 163] on div "Waivers" at bounding box center [27, 163] width 16 height 5
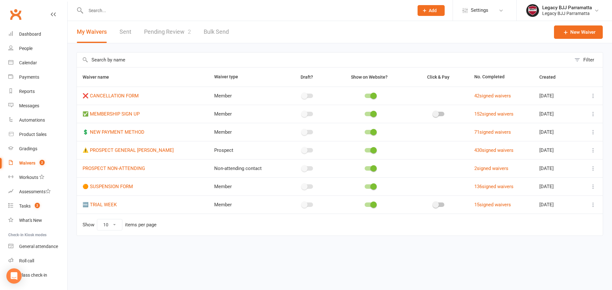
click at [160, 31] on link "Pending Review 2" at bounding box center [167, 32] width 47 height 22
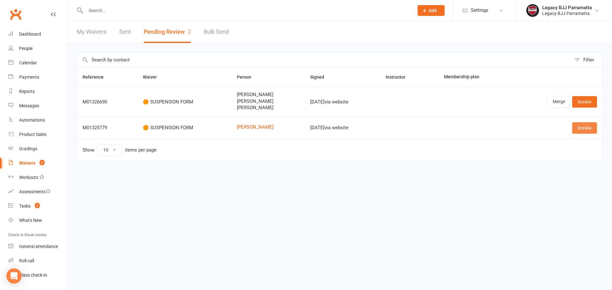
click at [591, 127] on link "Review" at bounding box center [584, 127] width 25 height 11
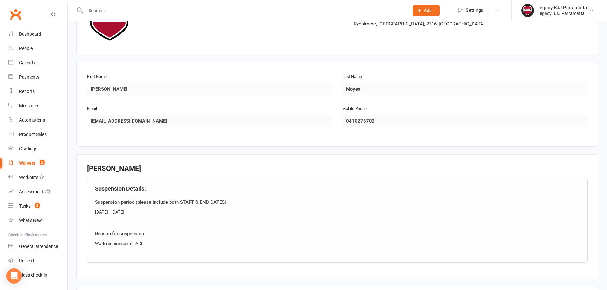
scroll to position [127, 0]
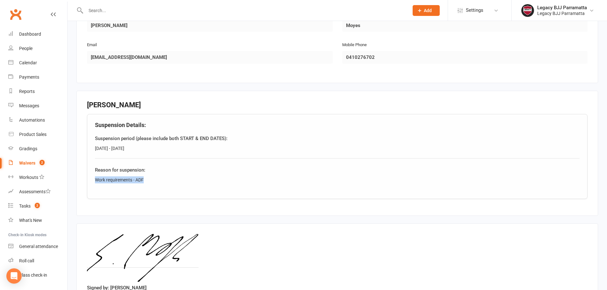
drag, startPoint x: 146, startPoint y: 178, endPoint x: 92, endPoint y: 185, distance: 54.3
click at [92, 185] on div "Suspension Details: Suspension period (please include both START & END DATES): …" at bounding box center [337, 156] width 501 height 85
copy div "Work requirements - ADF"
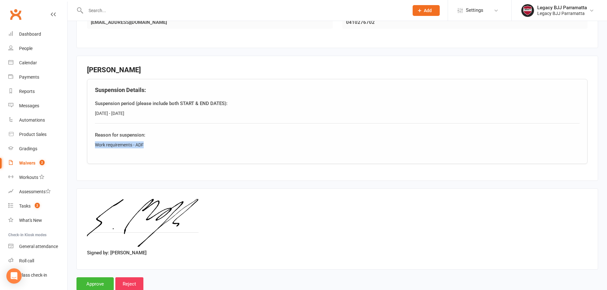
scroll to position [181, 0]
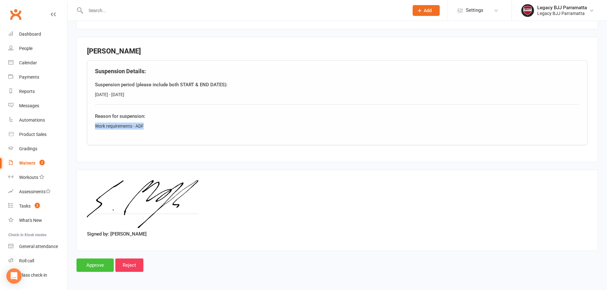
click at [94, 270] on input "Approve" at bounding box center [94, 265] width 37 height 13
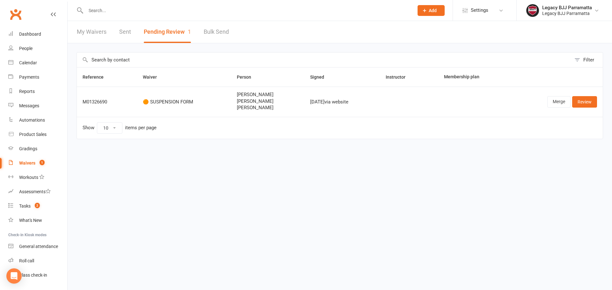
click at [90, 12] on input "text" at bounding box center [246, 10] width 325 height 9
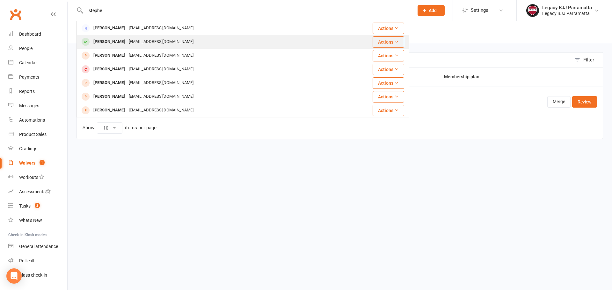
type input "stephe"
click at [137, 39] on div "Moysie159@gmail.com" at bounding box center [161, 41] width 69 height 9
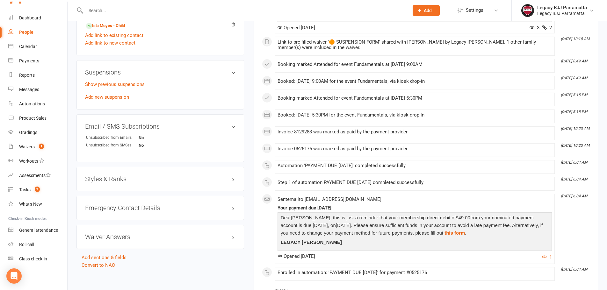
scroll to position [350, 0]
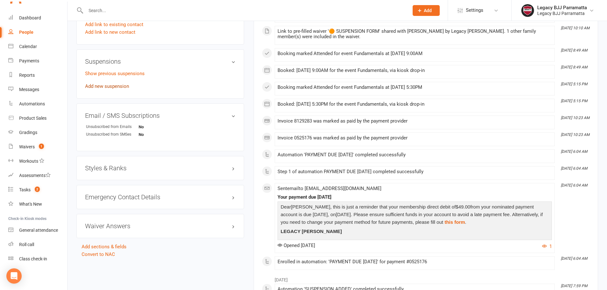
click at [128, 88] on link "Add new suspension" at bounding box center [107, 86] width 44 height 6
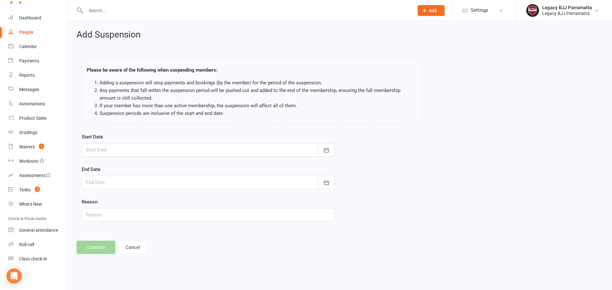
click at [187, 149] on div at bounding box center [208, 149] width 253 height 13
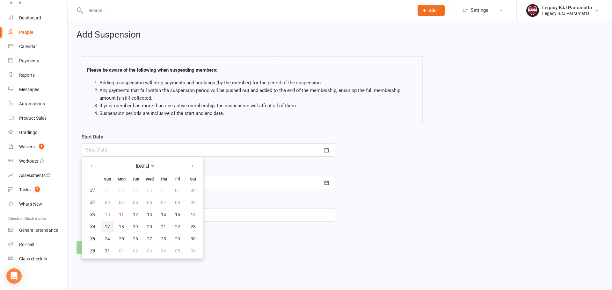
click at [109, 226] on span "17" at bounding box center [107, 226] width 5 height 5
type input "17 Aug 2025"
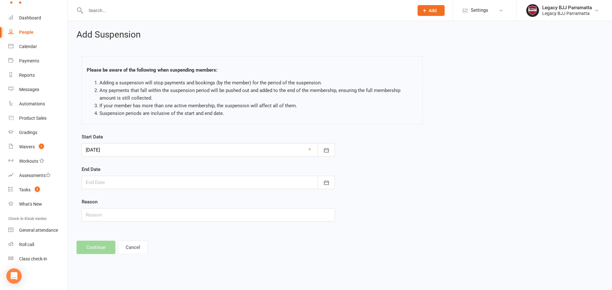
click at [141, 184] on div at bounding box center [208, 182] width 253 height 13
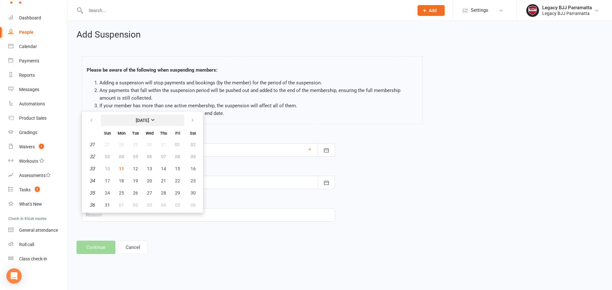
click at [162, 123] on button "[DATE]" at bounding box center [142, 120] width 83 height 11
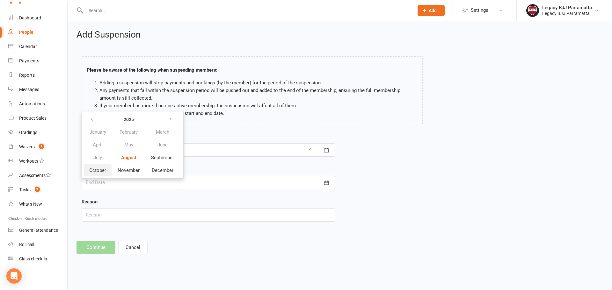
click at [108, 168] on button "October" at bounding box center [98, 170] width 28 height 12
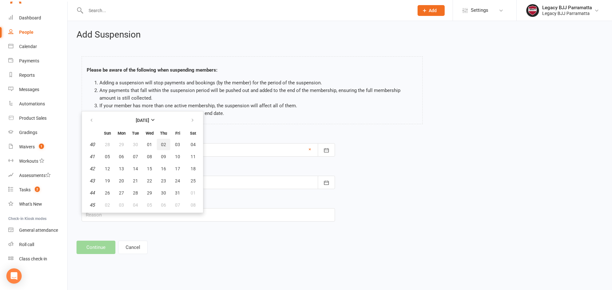
click at [164, 142] on span "02" at bounding box center [163, 144] width 5 height 5
type input "02 Oct 2025"
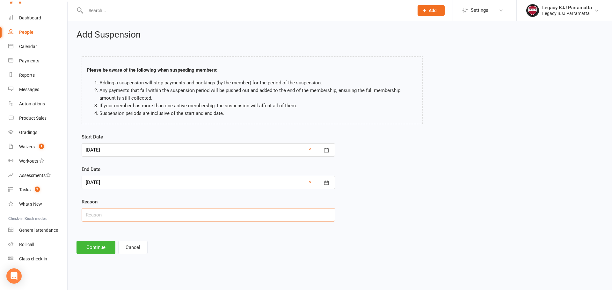
click at [150, 216] on input "text" at bounding box center [208, 214] width 253 height 13
paste input "Work requirements - ADF"
type input "Work requirements - ADF"
click at [89, 247] on button "Continue" at bounding box center [95, 247] width 39 height 13
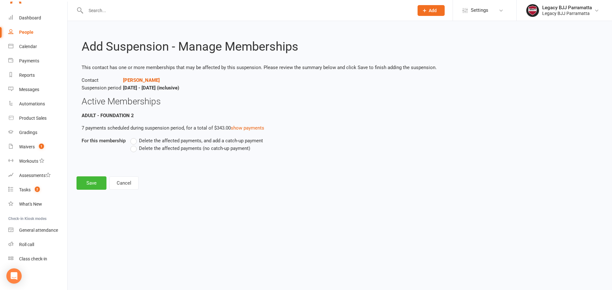
click at [140, 140] on span "Delete the affected payments, and add a catch-up payment" at bounding box center [201, 140] width 124 height 7
click at [134, 137] on input "Delete the affected payments, and add a catch-up payment" at bounding box center [132, 137] width 4 height 0
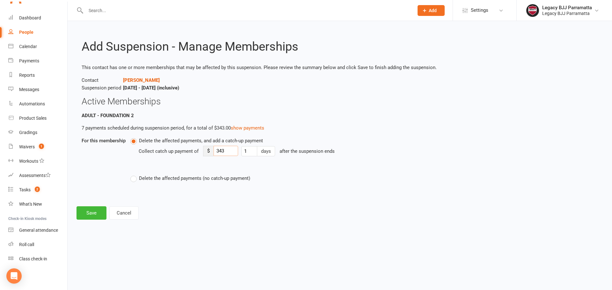
drag, startPoint x: 227, startPoint y: 153, endPoint x: 215, endPoint y: 153, distance: 12.1
click at [215, 153] on input "343" at bounding box center [225, 151] width 25 height 10
type input "35"
click at [250, 151] on input "1" at bounding box center [249, 151] width 16 height 10
click at [96, 217] on button "Save" at bounding box center [91, 212] width 30 height 13
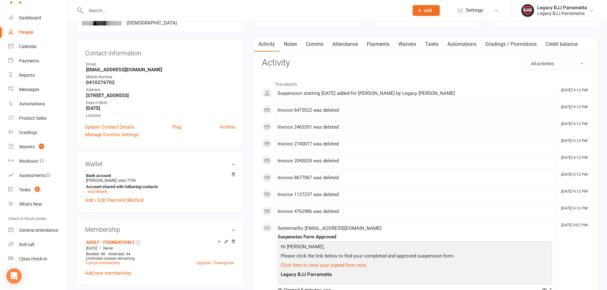
scroll to position [64, 0]
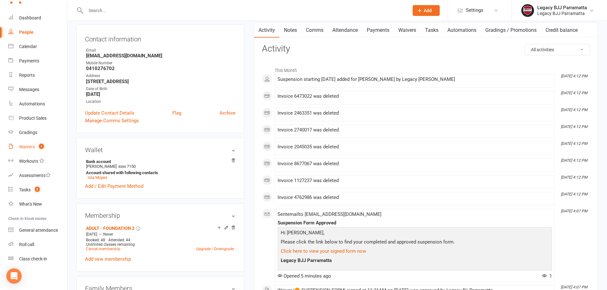
click at [18, 146] on link "Waivers 1" at bounding box center [37, 147] width 59 height 14
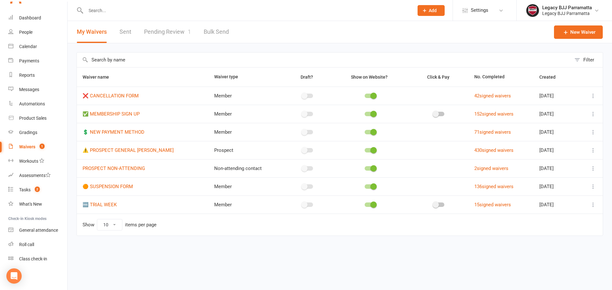
click at [174, 31] on link "Pending Review 1" at bounding box center [167, 32] width 47 height 22
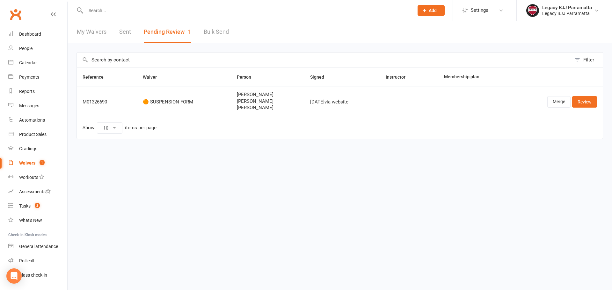
click at [14, 9] on link "Clubworx" at bounding box center [16, 14] width 16 height 16
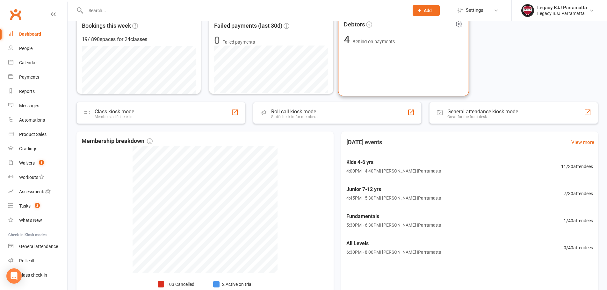
scroll to position [127, 0]
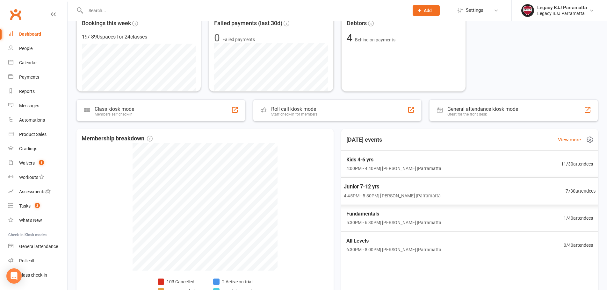
click at [425, 190] on span "Junior 7-12 yrs" at bounding box center [392, 187] width 97 height 8
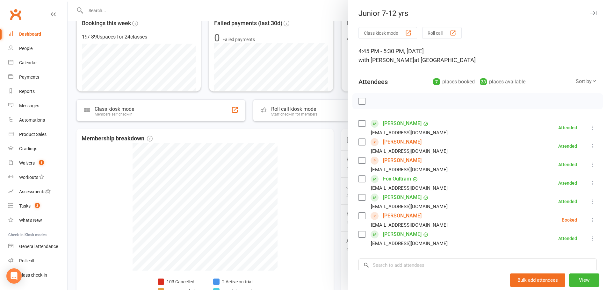
scroll to position [64, 0]
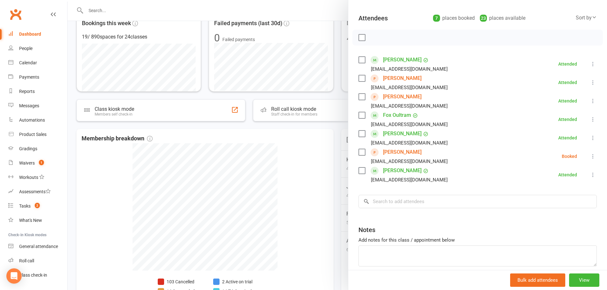
click at [429, 155] on li "[PERSON_NAME] [EMAIL_ADDRESS][DOMAIN_NAME] Booked More info Remove Check in Mar…" at bounding box center [477, 156] width 238 height 18
click at [410, 150] on link "[PERSON_NAME]" at bounding box center [402, 152] width 39 height 10
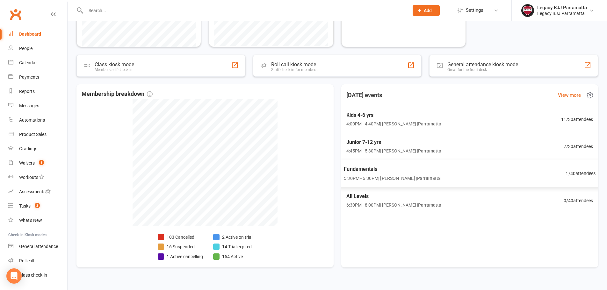
scroll to position [183, 0]
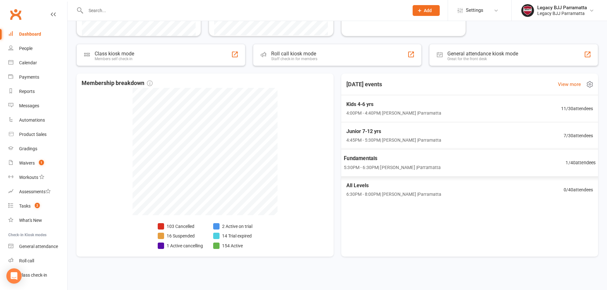
click at [587, 161] on span "1 / 40 attendees" at bounding box center [581, 162] width 30 height 7
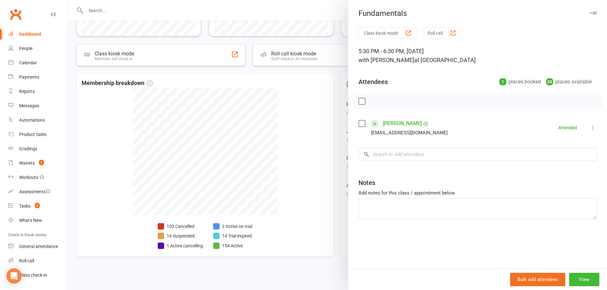
click at [348, 86] on div "Class kiosk mode Roll call 5:30 PM - 6:30 PM, [DATE] with [PERSON_NAME] at [GEO…" at bounding box center [477, 148] width 259 height 242
click at [348, 75] on div "Class kiosk mode Roll call 5:30 PM - 6:30 PM, [DATE] with [PERSON_NAME] at [GEO…" at bounding box center [477, 148] width 259 height 242
click at [589, 9] on button "button" at bounding box center [593, 13] width 8 height 8
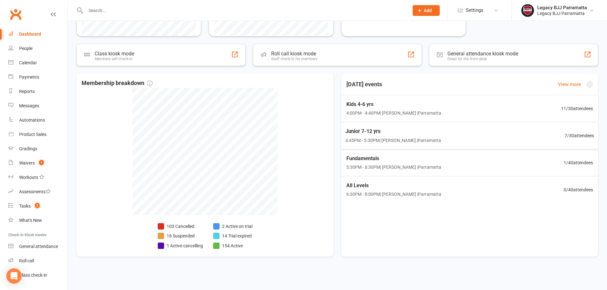
click at [584, 132] on div "Junior 7-12 yrs 4:45PM - 5:30PM | [PERSON_NAME] | [GEOGRAPHIC_DATA] 7 / 30 atte…" at bounding box center [469, 135] width 264 height 27
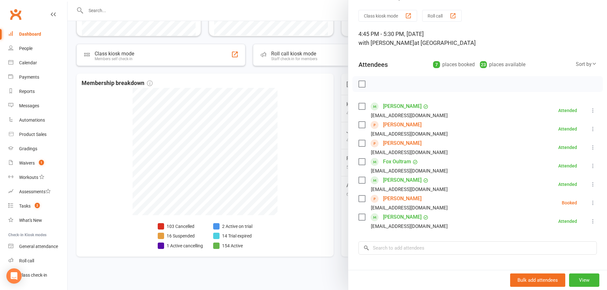
scroll to position [32, 0]
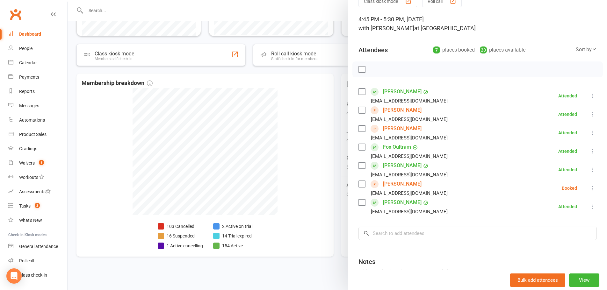
click at [310, 99] on div at bounding box center [337, 145] width 539 height 290
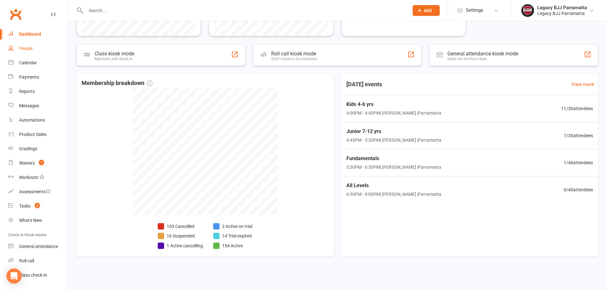
click at [43, 50] on link "People" at bounding box center [37, 48] width 59 height 14
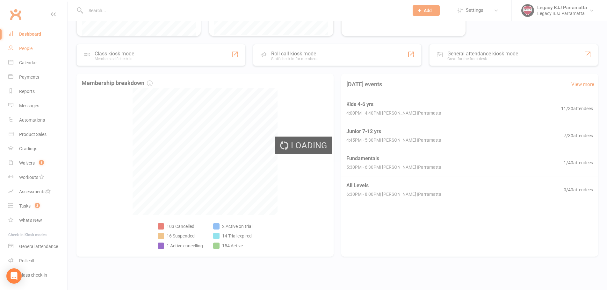
select select "100"
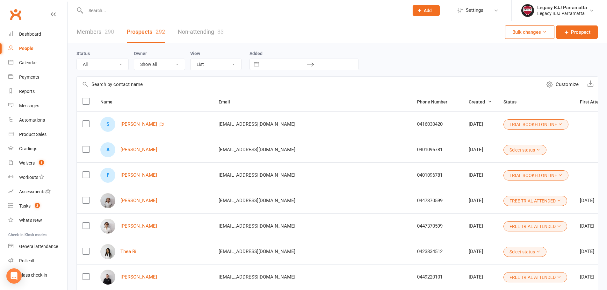
click at [23, 18] on link "Clubworx" at bounding box center [16, 14] width 16 height 16
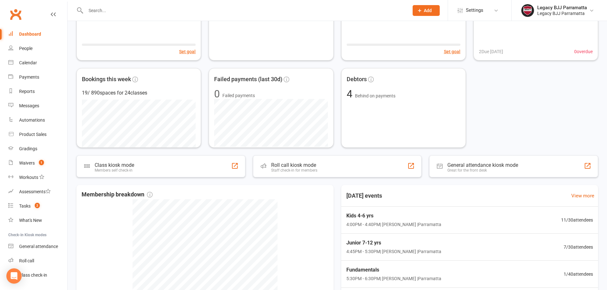
scroll to position [159, 0]
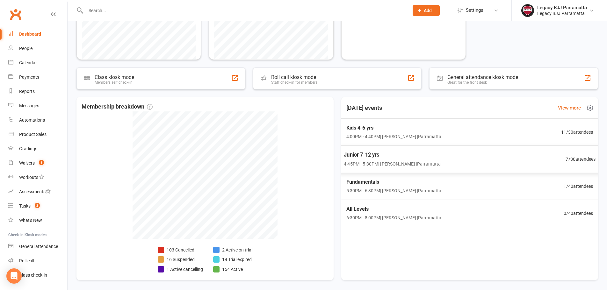
click at [572, 162] on span "7 / 30 attendees" at bounding box center [581, 158] width 30 height 7
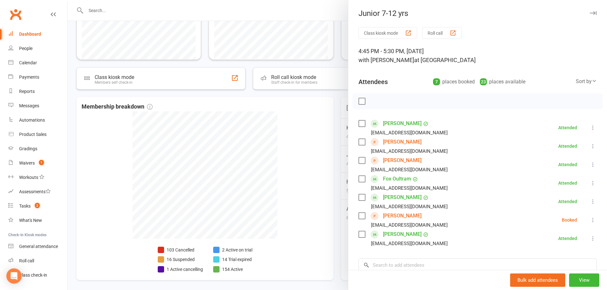
scroll to position [32, 0]
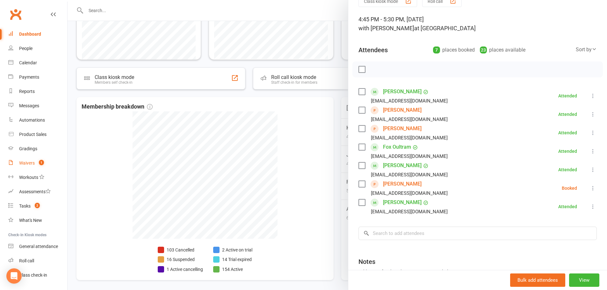
click at [45, 160] on link "Waivers 1" at bounding box center [37, 163] width 59 height 14
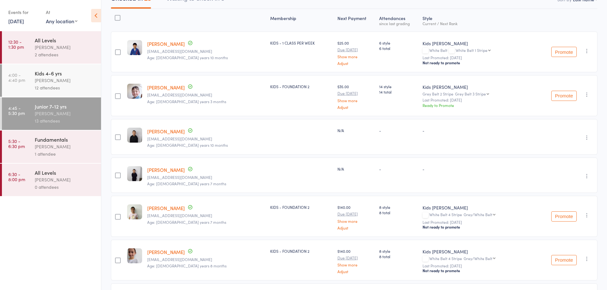
scroll to position [96, 0]
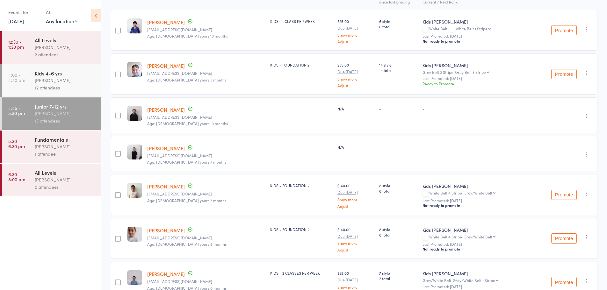
click at [73, 82] on div "[PERSON_NAME]" at bounding box center [65, 80] width 61 height 7
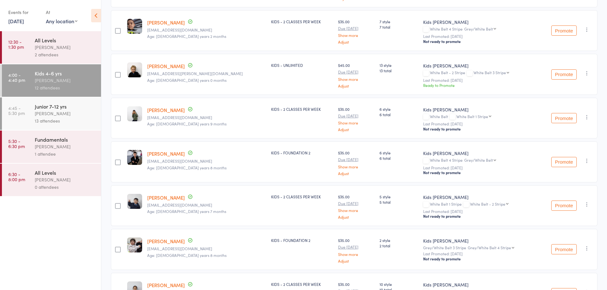
scroll to position [351, 0]
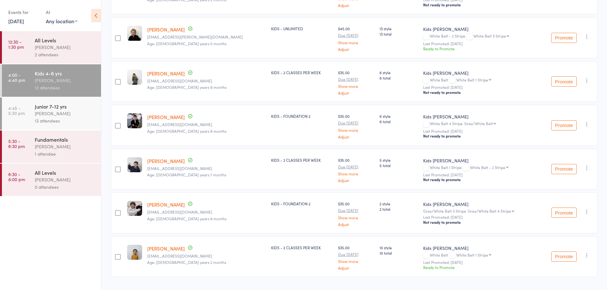
click at [558, 39] on button "Promote" at bounding box center [563, 38] width 25 height 10
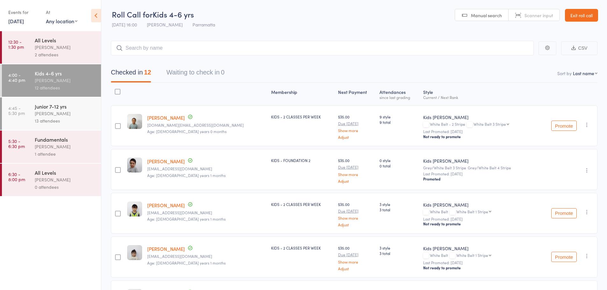
click at [581, 18] on link "Exit roll call" at bounding box center [581, 15] width 33 height 13
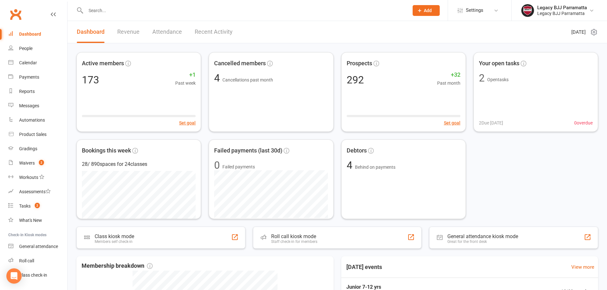
click at [40, 32] on div "Dashboard" at bounding box center [30, 34] width 22 height 5
click at [33, 49] on link "People" at bounding box center [37, 48] width 59 height 14
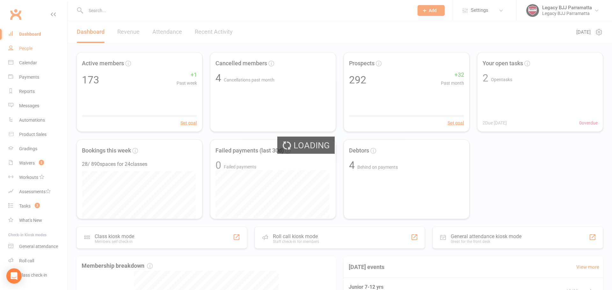
select select "100"
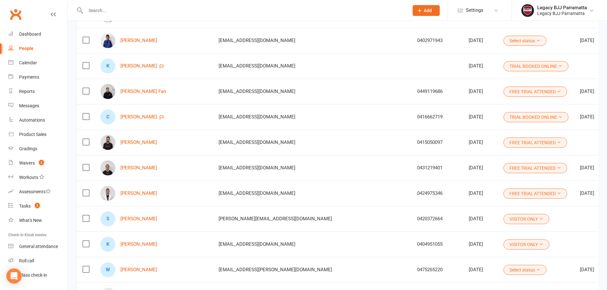
scroll to position [637, 0]
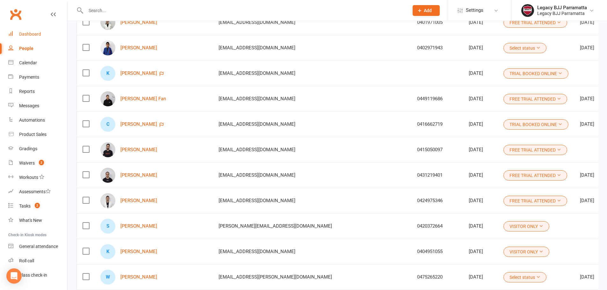
drag, startPoint x: 29, startPoint y: 38, endPoint x: 48, endPoint y: 41, distance: 19.4
click at [30, 38] on link "Dashboard" at bounding box center [37, 34] width 59 height 14
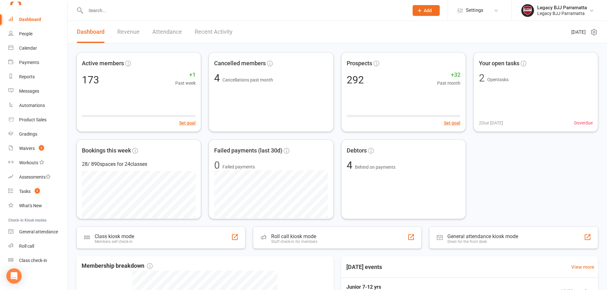
scroll to position [16, 0]
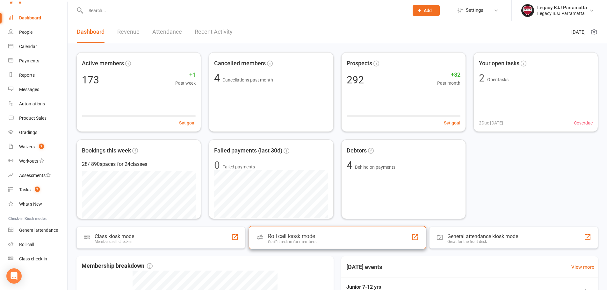
click at [316, 236] on div "Roll call kiosk mode" at bounding box center [292, 236] width 48 height 6
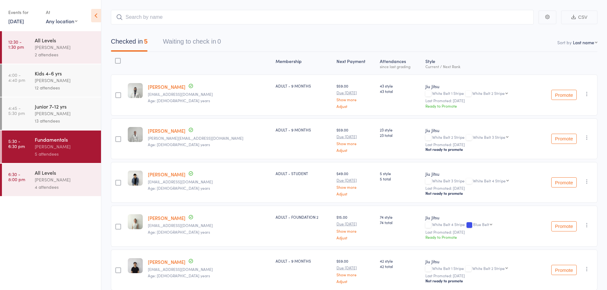
scroll to position [60, 0]
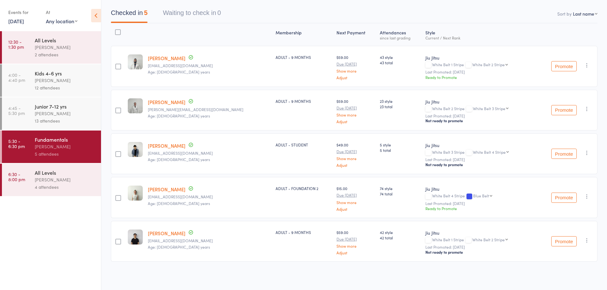
click at [54, 112] on div "[PERSON_NAME]" at bounding box center [65, 113] width 61 height 7
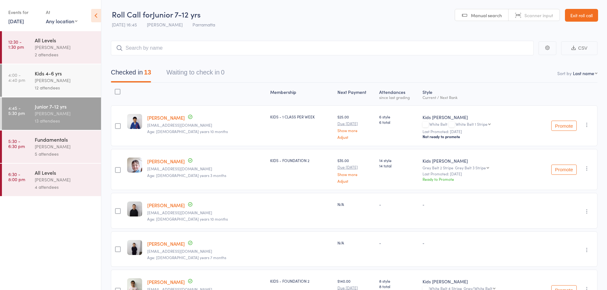
click at [50, 76] on div "Kids 4-6 yrs" at bounding box center [65, 73] width 61 height 7
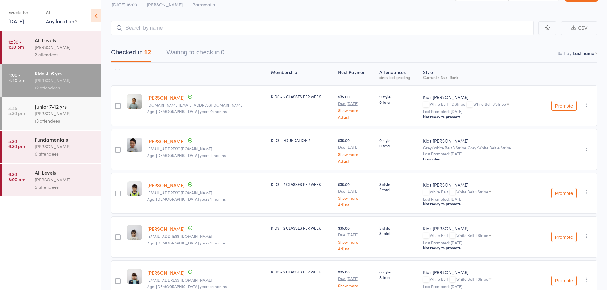
scroll to position [16, 0]
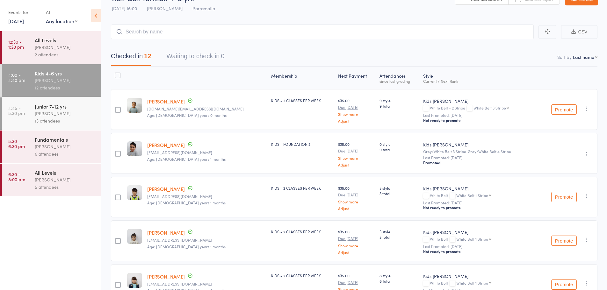
click at [61, 125] on div "Junior 7-12 yrs Caio Tamura 13 attendees" at bounding box center [68, 113] width 66 height 32
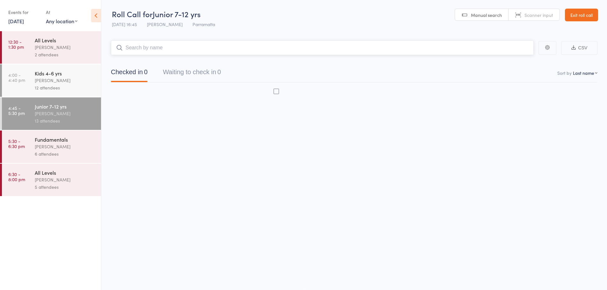
scroll to position [0, 0]
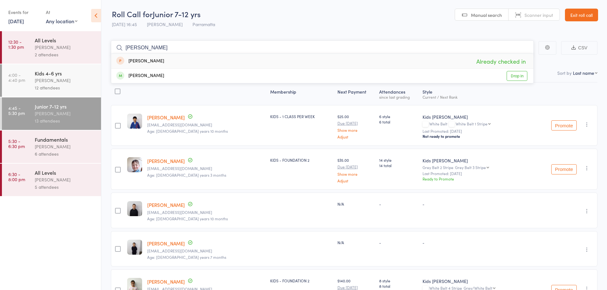
type input "lennox"
click at [152, 61] on div "Lennox Henderson" at bounding box center [140, 61] width 48 height 7
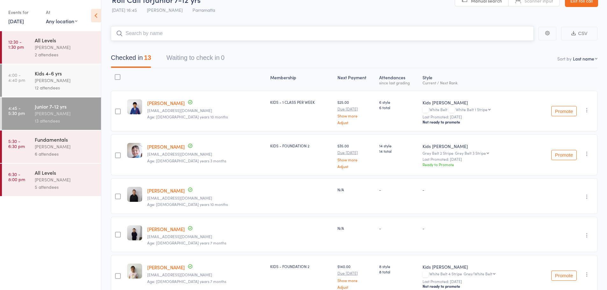
scroll to position [0, 0]
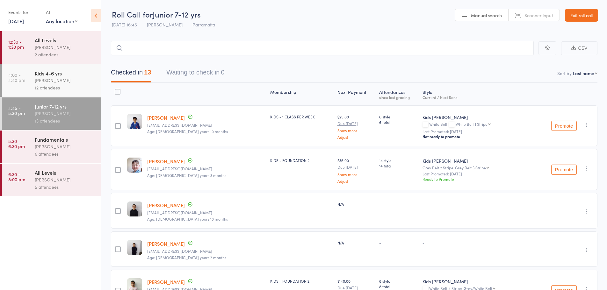
click at [232, 22] on header "Roll Call for Junior 7-12 yrs 11 Aug 16:45 Caio Tamura Parramatta Manual search…" at bounding box center [354, 15] width 506 height 31
click at [40, 227] on ul "12:30 - 1:30 pm All Levels Caio Tamura 2 attendees 4:00 - 4:40 pm Kids 4-6 yrs …" at bounding box center [50, 160] width 101 height 259
click at [267, 21] on header "Roll Call for Junior 7-12 yrs 11 Aug 16:45 Caio Tamura Parramatta Manual search…" at bounding box center [354, 15] width 506 height 31
click at [579, 13] on link "Exit roll call" at bounding box center [581, 15] width 33 height 13
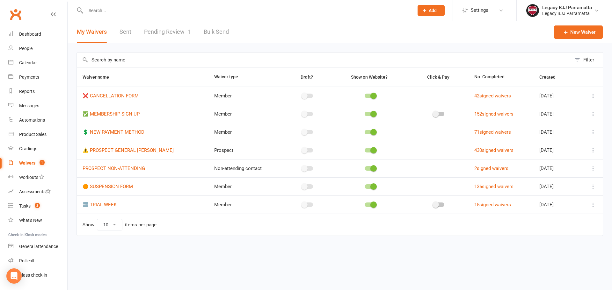
click at [37, 160] on link "Waivers 1" at bounding box center [37, 163] width 59 height 14
click at [168, 30] on link "Pending Review 1" at bounding box center [167, 32] width 47 height 22
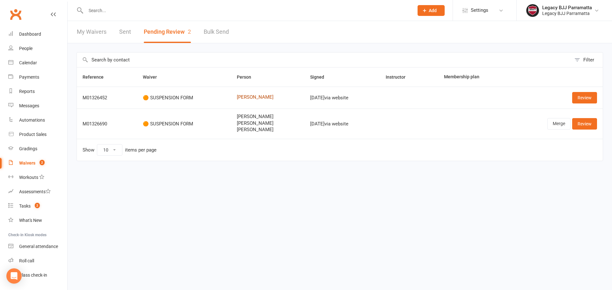
click at [240, 97] on link "[PERSON_NAME]" at bounding box center [268, 97] width 62 height 5
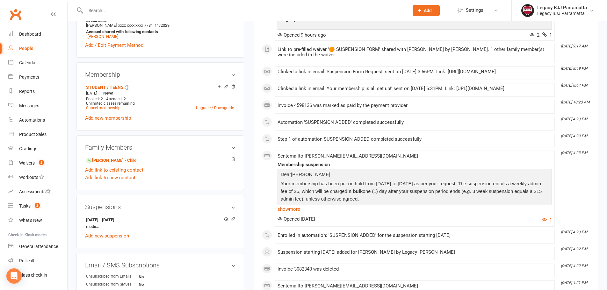
scroll to position [223, 0]
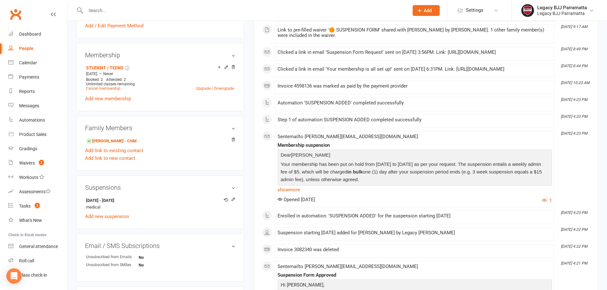
click at [74, 119] on div "upload photo change photo [PERSON_NAME] Activated [DATE] Added [DATE] Suspended…" at bounding box center [160, 98] width 177 height 582
click at [72, 33] on div "upload photo change photo Elissa Elmir Activated 16 July, 2025 Added 5 July, 20…" at bounding box center [160, 98] width 177 height 582
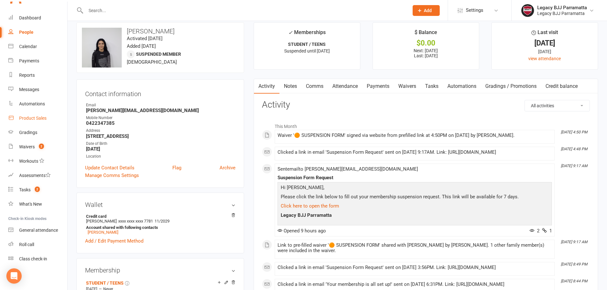
scroll to position [0, 0]
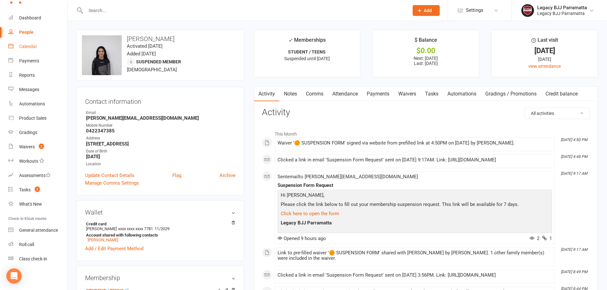
click at [26, 46] on div "Calendar" at bounding box center [28, 46] width 18 height 5
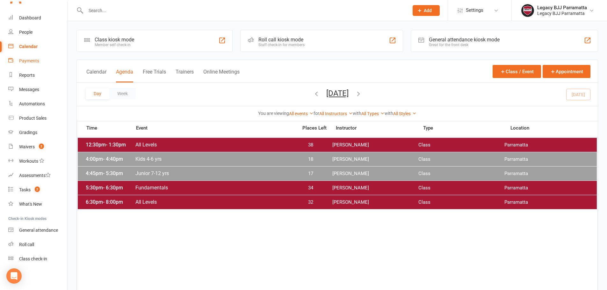
click at [24, 55] on link "Payments" at bounding box center [37, 61] width 59 height 14
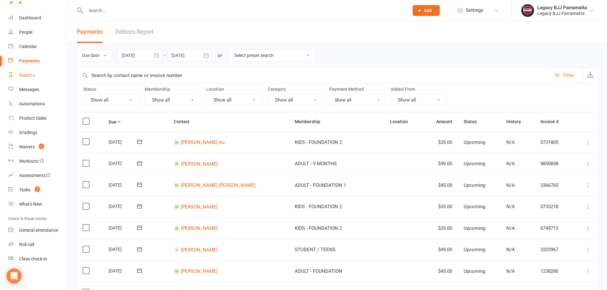
click at [24, 73] on div "Reports" at bounding box center [27, 75] width 16 height 5
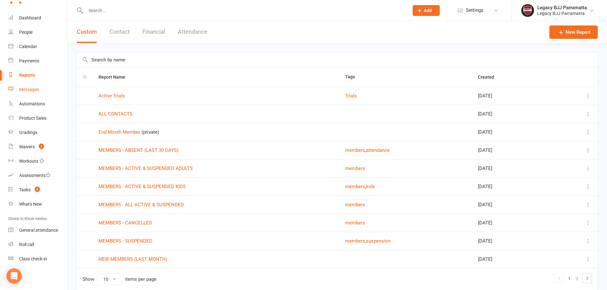
click at [32, 91] on div "Messages" at bounding box center [29, 89] width 20 height 5
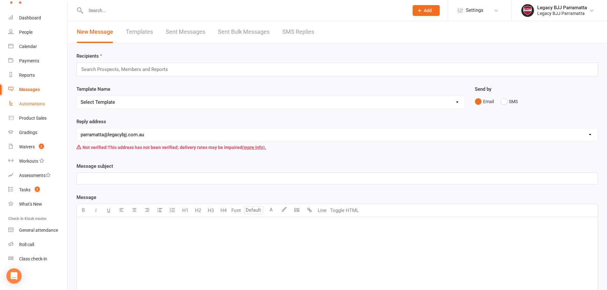
click at [33, 107] on link "Automations" at bounding box center [37, 104] width 59 height 14
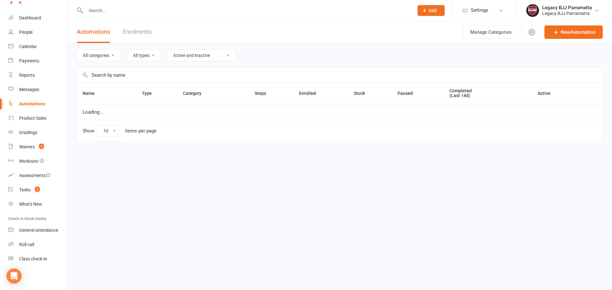
select select "25"
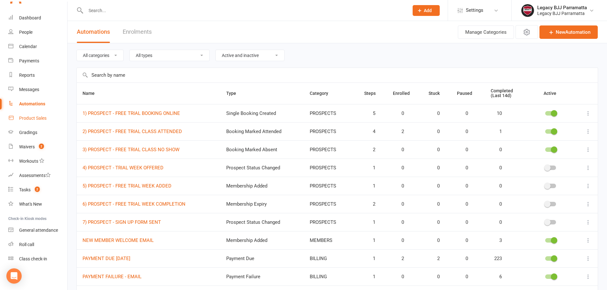
click at [32, 115] on link "Product Sales" at bounding box center [37, 118] width 59 height 14
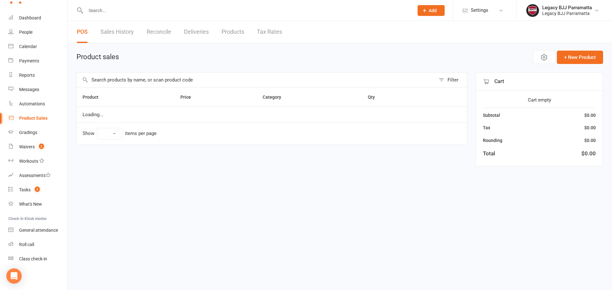
select select "10"
click at [25, 134] on div "Gradings" at bounding box center [28, 132] width 18 height 5
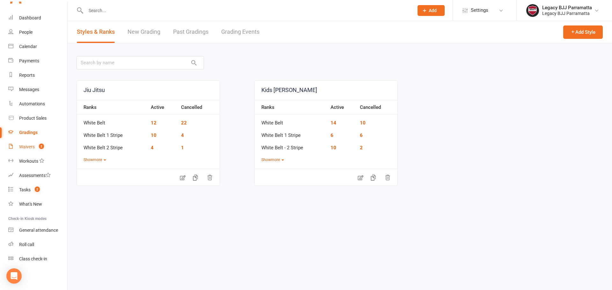
click at [24, 151] on link "Waivers 2" at bounding box center [37, 147] width 59 height 14
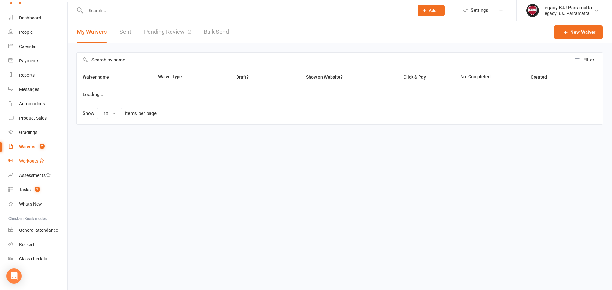
click at [29, 165] on link "Workouts" at bounding box center [37, 161] width 59 height 14
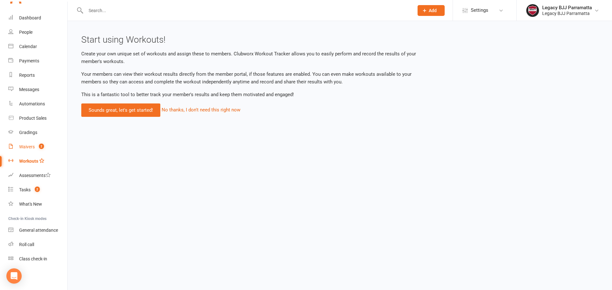
click at [40, 149] on span "2" at bounding box center [41, 146] width 5 height 5
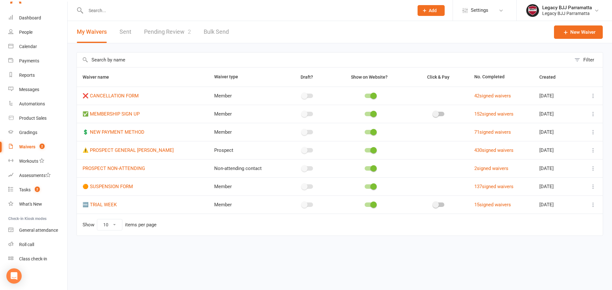
click at [181, 32] on link "Pending Review 2" at bounding box center [167, 32] width 47 height 22
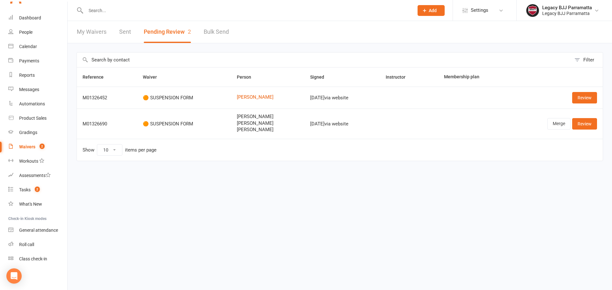
drag, startPoint x: 370, startPoint y: -39, endPoint x: 370, endPoint y: 240, distance: 278.2
click at [376, 188] on html "Prospect Member Non-attending contact Class / event Appointment Grading event T…" at bounding box center [306, 94] width 612 height 188
click at [595, 101] on link "Review" at bounding box center [584, 97] width 25 height 11
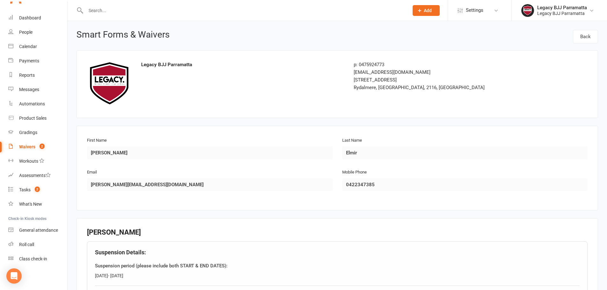
click at [118, 11] on input "text" at bounding box center [244, 10] width 321 height 9
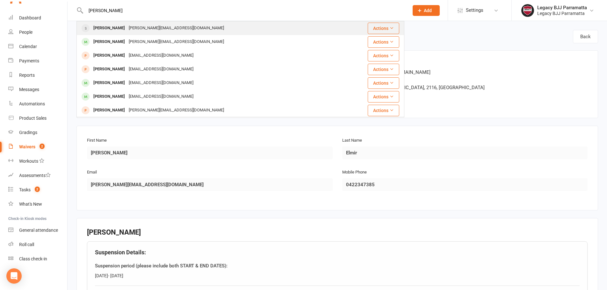
type input "[PERSON_NAME]"
click at [127, 25] on div "[PERSON_NAME][EMAIL_ADDRESS][DOMAIN_NAME]" at bounding box center [176, 28] width 99 height 9
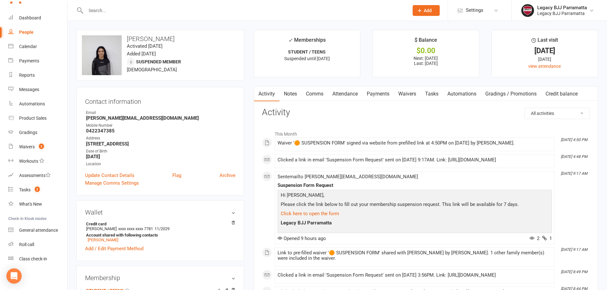
click at [375, 94] on link "Payments" at bounding box center [378, 94] width 32 height 15
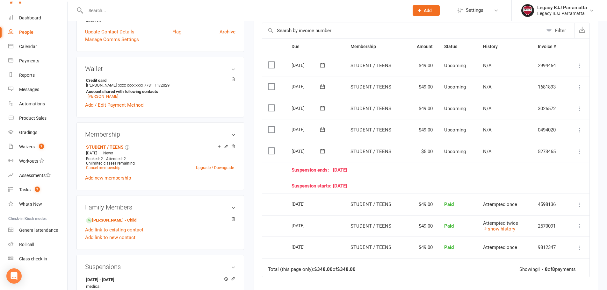
scroll to position [159, 0]
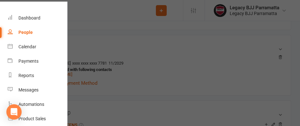
click at [198, 47] on div at bounding box center [150, 63] width 300 height 126
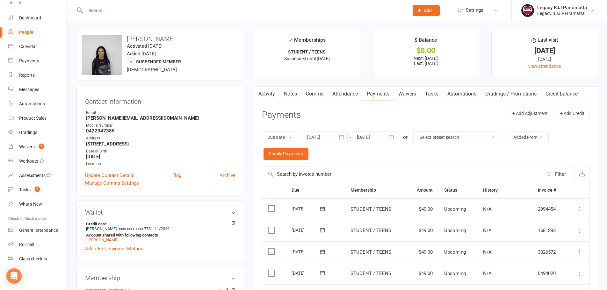
scroll to position [0, 0]
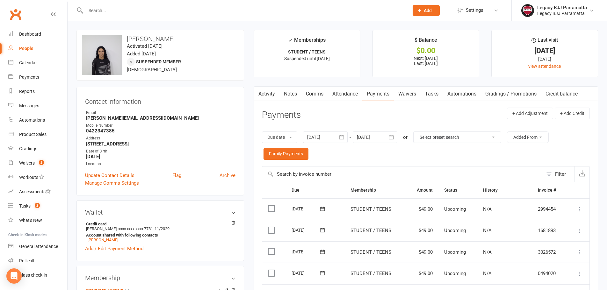
click at [119, 7] on input "text" at bounding box center [244, 10] width 321 height 9
click at [99, 8] on input "text" at bounding box center [244, 10] width 321 height 9
click at [118, 12] on input "text" at bounding box center [244, 10] width 321 height 9
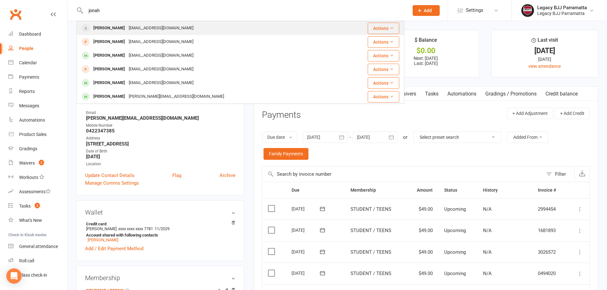
type input "jonah"
click at [130, 29] on div "[EMAIL_ADDRESS][DOMAIN_NAME]" at bounding box center [161, 28] width 69 height 9
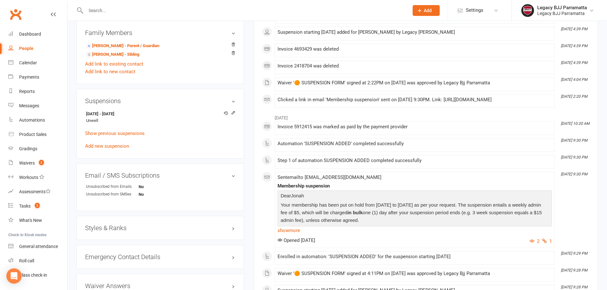
scroll to position [350, 0]
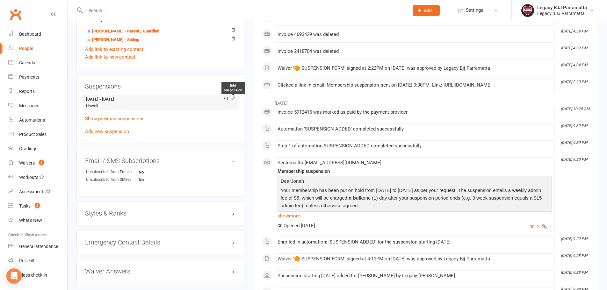
click at [233, 98] on icon at bounding box center [233, 98] width 3 height 3
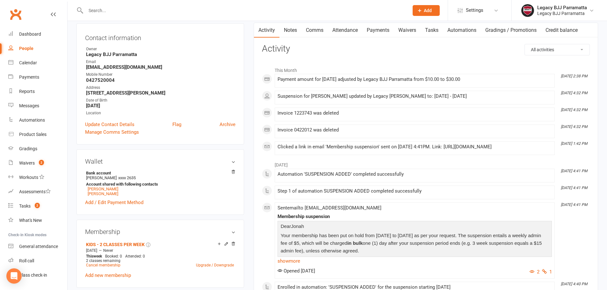
scroll to position [32, 0]
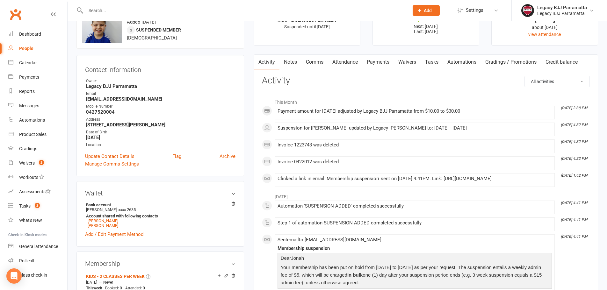
click at [380, 62] on link "Payments" at bounding box center [378, 62] width 32 height 15
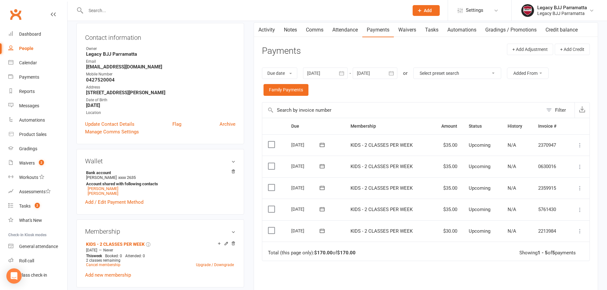
scroll to position [64, 0]
click at [344, 74] on icon "button" at bounding box center [341, 73] width 6 height 6
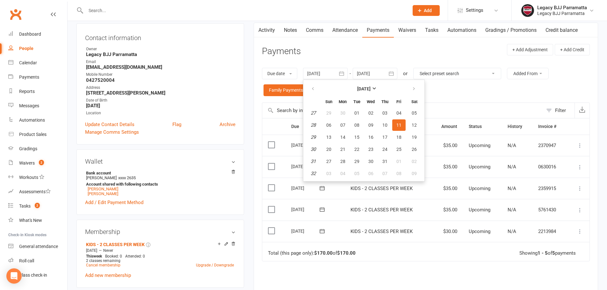
click at [453, 96] on div "Due date Due date Date paid Date failed Date settled 11 Jul 2025 July 2025 Sun …" at bounding box center [426, 81] width 328 height 41
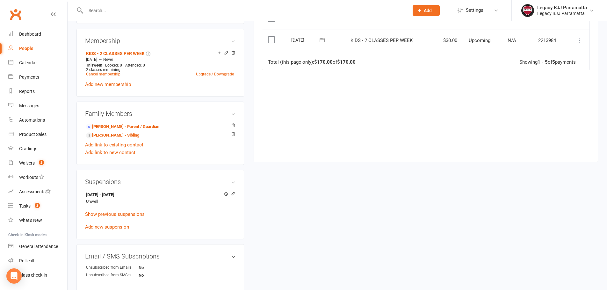
scroll to position [287, 0]
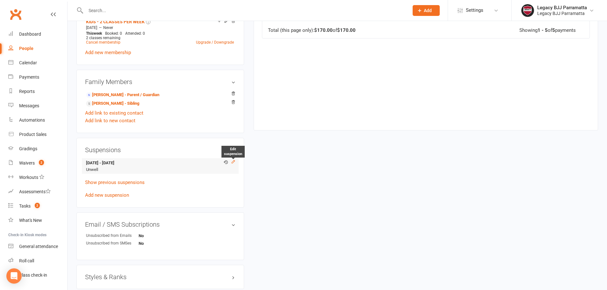
click at [233, 163] on icon at bounding box center [233, 162] width 4 height 4
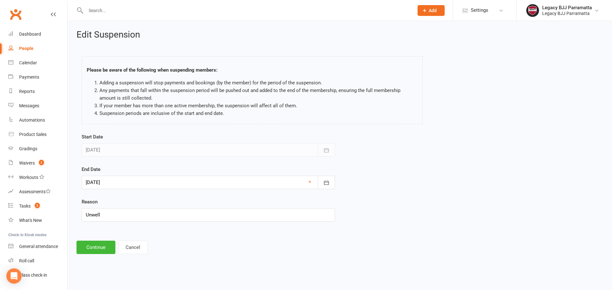
click at [186, 144] on div at bounding box center [208, 149] width 253 height 13
click at [325, 182] on icon "button" at bounding box center [326, 183] width 6 height 6
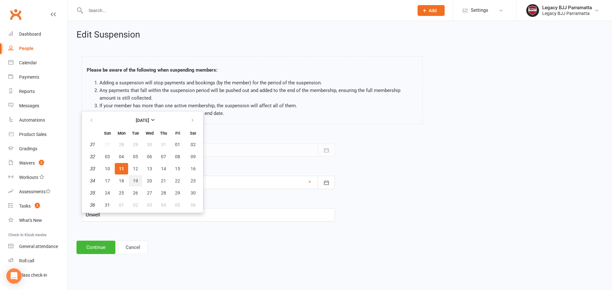
click at [132, 181] on button "19" at bounding box center [135, 180] width 13 height 11
type input "19 Aug 2025"
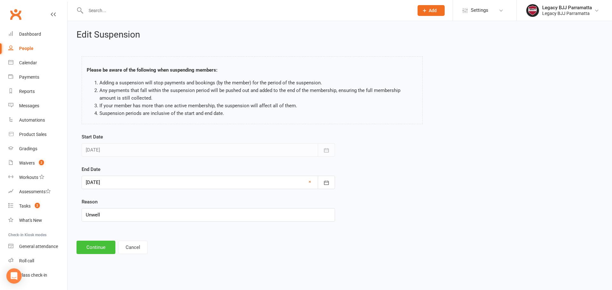
click at [91, 250] on button "Continue" at bounding box center [95, 247] width 39 height 13
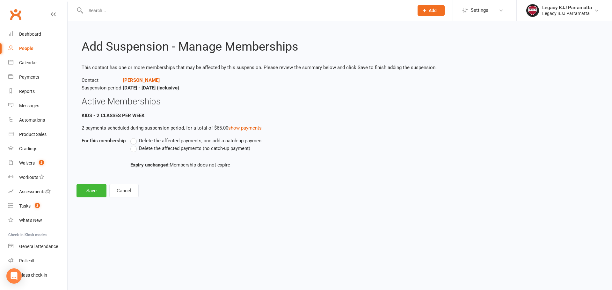
click at [136, 140] on label "Delete the affected payments, and add a catch-up payment" at bounding box center [196, 141] width 133 height 8
click at [134, 137] on input "Delete the affected payments, and add a catch-up payment" at bounding box center [132, 137] width 4 height 0
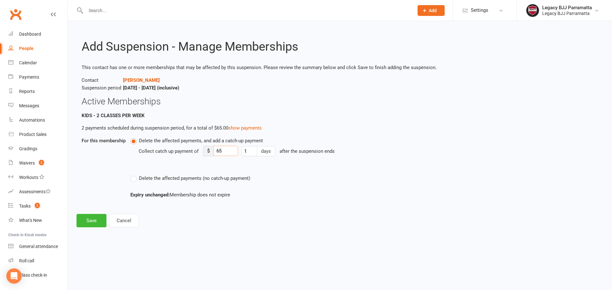
drag, startPoint x: 225, startPoint y: 152, endPoint x: 207, endPoint y: 158, distance: 18.4
click at [207, 158] on div "Collect catch up payment of $ 65 1 days after the suspension ends" at bounding box center [302, 156] width 326 height 22
type input "20"
click at [101, 218] on button "Save" at bounding box center [91, 220] width 30 height 13
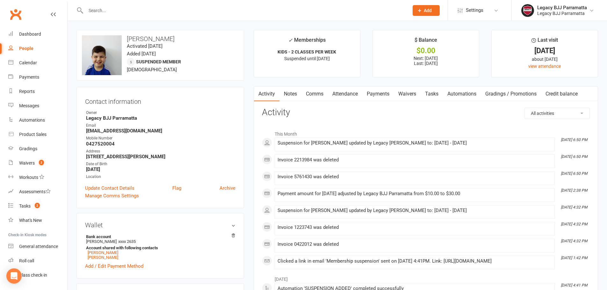
click at [112, 8] on input "text" at bounding box center [244, 10] width 321 height 9
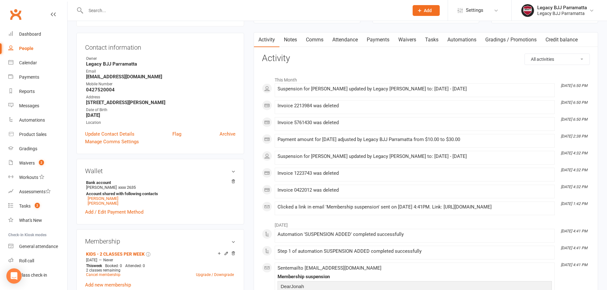
scroll to position [64, 0]
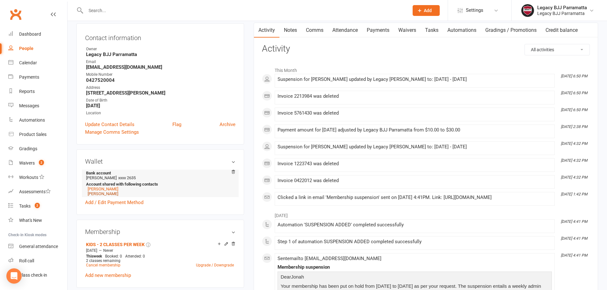
click at [100, 194] on link "[PERSON_NAME]" at bounding box center [103, 193] width 31 height 5
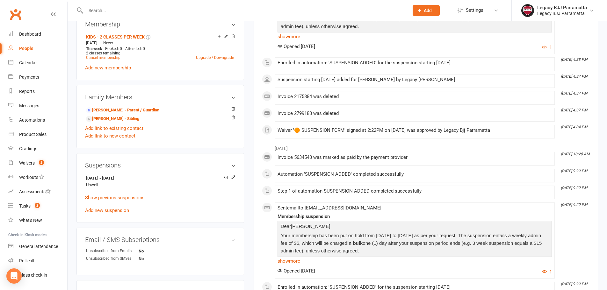
scroll to position [287, 0]
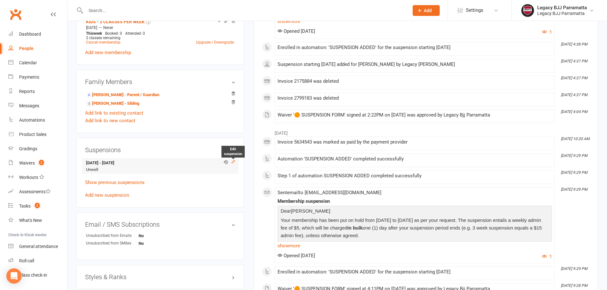
click at [233, 162] on icon at bounding box center [233, 162] width 4 height 4
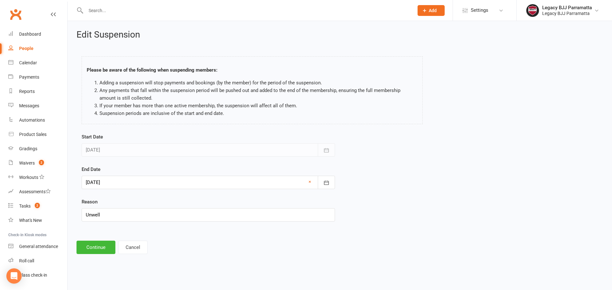
click at [154, 182] on div at bounding box center [208, 182] width 253 height 13
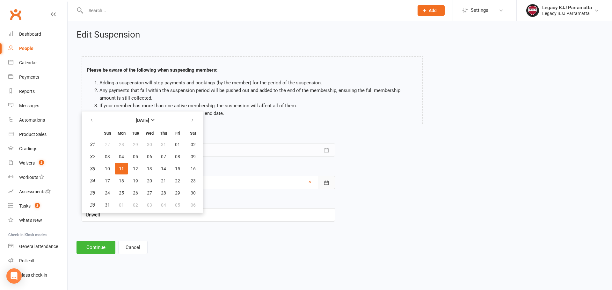
click at [323, 183] on button "button" at bounding box center [326, 182] width 17 height 13
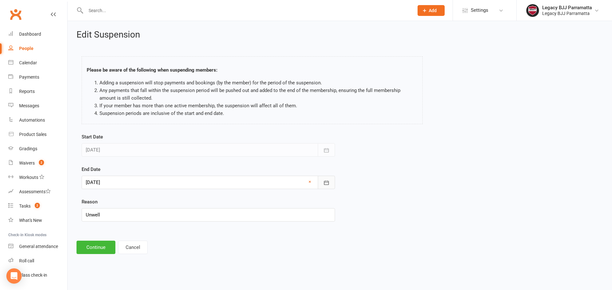
click at [323, 183] on icon "button" at bounding box center [326, 183] width 6 height 6
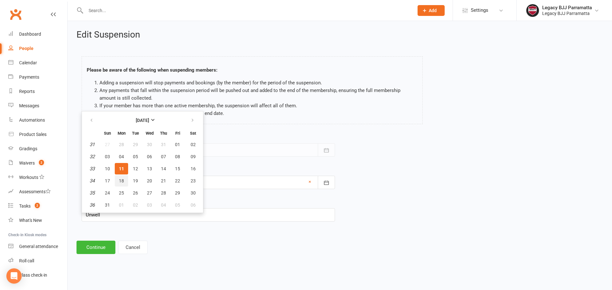
click at [124, 180] on button "18" at bounding box center [121, 180] width 13 height 11
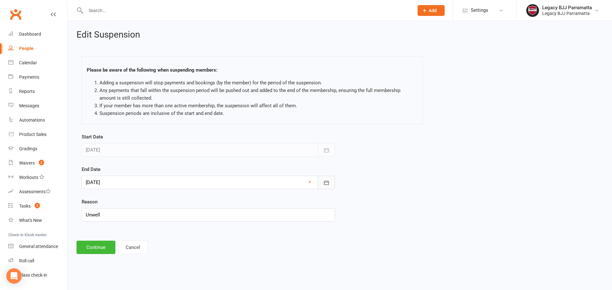
click at [327, 180] on icon "button" at bounding box center [326, 183] width 6 height 6
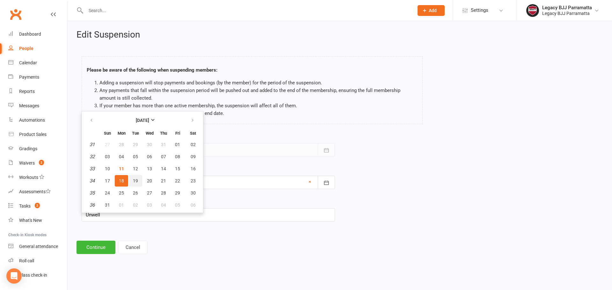
click at [135, 183] on span "19" at bounding box center [135, 180] width 5 height 5
type input "19 Aug 2025"
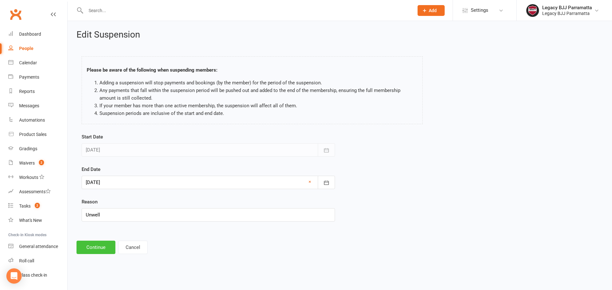
click at [99, 245] on button "Continue" at bounding box center [95, 247] width 39 height 13
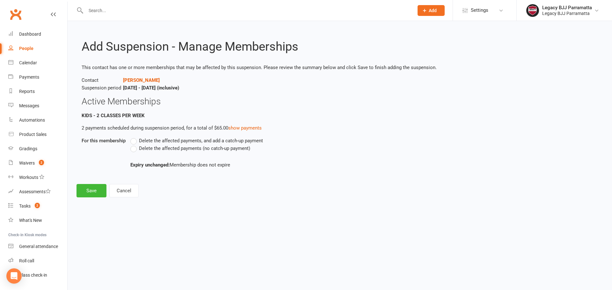
click at [134, 141] on label "Delete the affected payments, and add a catch-up payment" at bounding box center [196, 141] width 133 height 8
click at [134, 137] on input "Delete the affected payments, and add a catch-up payment" at bounding box center [132, 137] width 4 height 0
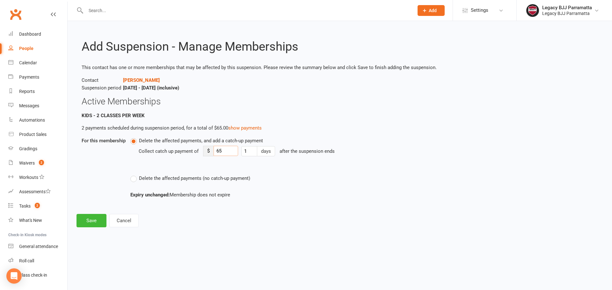
drag, startPoint x: 231, startPoint y: 151, endPoint x: 196, endPoint y: 155, distance: 35.7
click at [196, 155] on div "Collect catch up payment of $ 65 1 days after the suspension ends" at bounding box center [302, 156] width 326 height 22
type input "20"
click at [92, 225] on button "Save" at bounding box center [91, 220] width 30 height 13
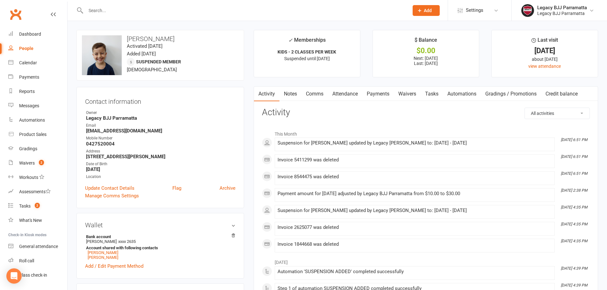
click at [134, 37] on h3 "[PERSON_NAME]" at bounding box center [160, 38] width 157 height 7
click at [45, 164] on link "Waivers 2" at bounding box center [37, 163] width 59 height 14
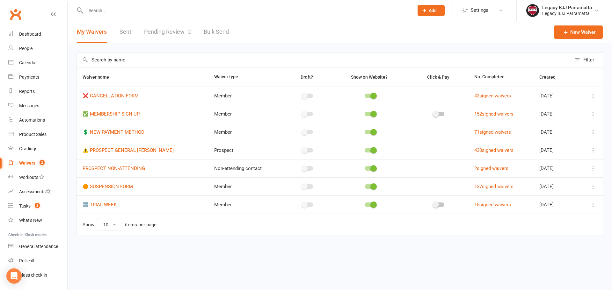
click at [169, 36] on link "Pending Review 2" at bounding box center [167, 32] width 47 height 22
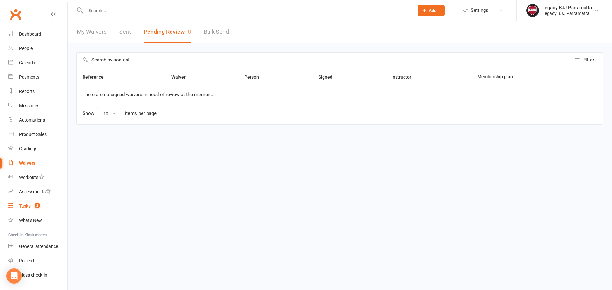
click at [32, 207] on count-badge "2" at bounding box center [36, 206] width 8 height 5
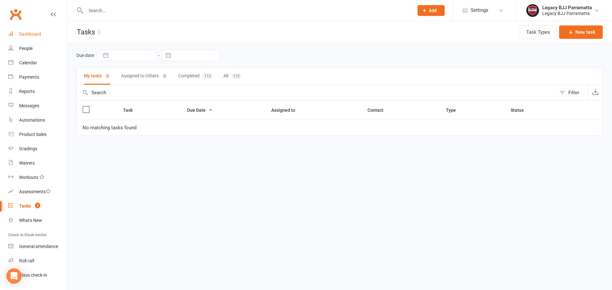
click at [38, 32] on div "Dashboard" at bounding box center [30, 34] width 22 height 5
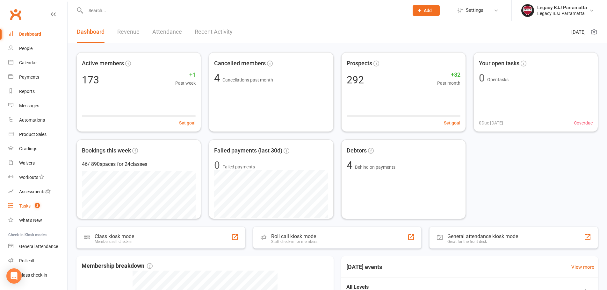
click at [38, 204] on span "2" at bounding box center [37, 205] width 5 height 5
click at [25, 49] on div "People" at bounding box center [25, 48] width 13 height 5
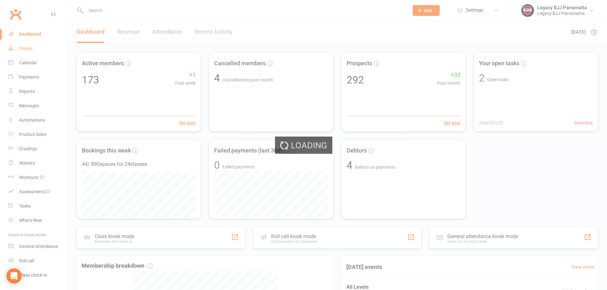
select select "100"
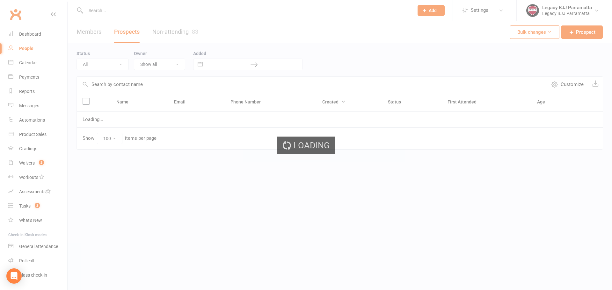
click at [100, 11] on input "text" at bounding box center [246, 10] width 325 height 9
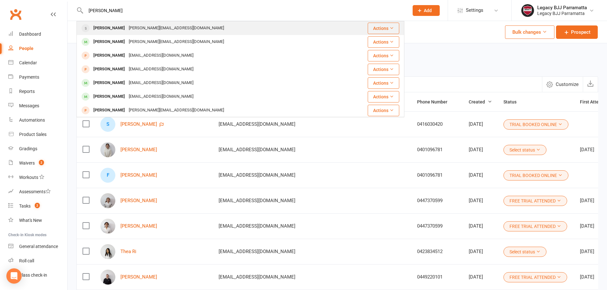
type input "[PERSON_NAME]"
click at [140, 26] on div "[PERSON_NAME][EMAIL_ADDRESS][DOMAIN_NAME]" at bounding box center [176, 28] width 99 height 9
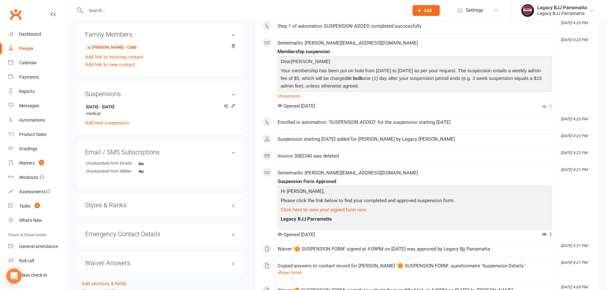
scroll to position [319, 0]
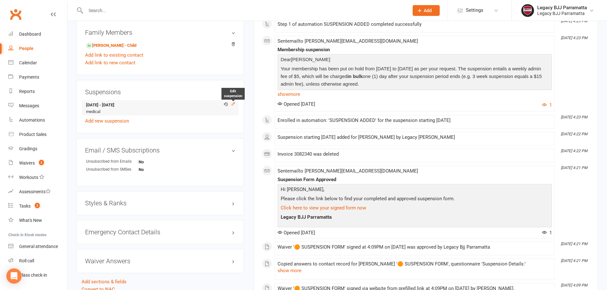
click at [232, 103] on icon at bounding box center [233, 104] width 4 height 4
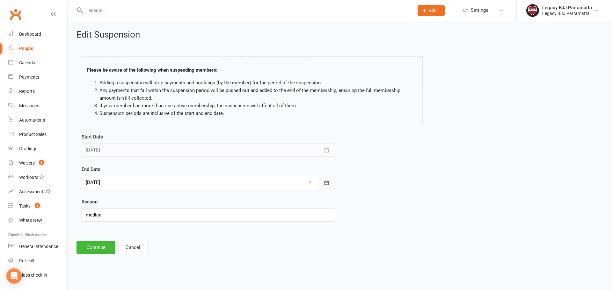
click at [331, 181] on button "button" at bounding box center [326, 182] width 17 height 13
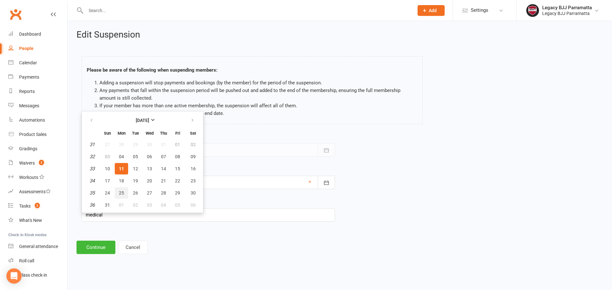
click at [125, 191] on button "25" at bounding box center [121, 192] width 13 height 11
type input "[DATE]"
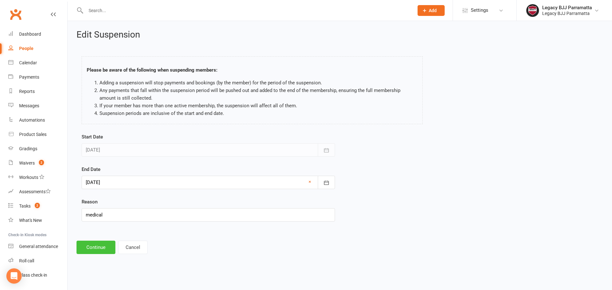
click at [96, 249] on button "Continue" at bounding box center [95, 247] width 39 height 13
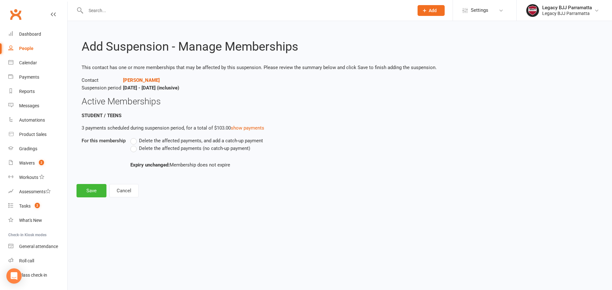
click at [134, 140] on label "Delete the affected payments, and add a catch-up payment" at bounding box center [196, 141] width 133 height 8
click at [134, 137] on input "Delete the affected payments, and add a catch-up payment" at bounding box center [132, 137] width 4 height 0
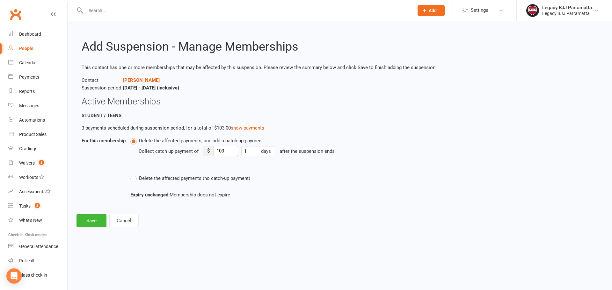
click at [219, 150] on input "103" at bounding box center [225, 151] width 25 height 10
type input "15"
click at [99, 220] on button "Save" at bounding box center [91, 220] width 30 height 13
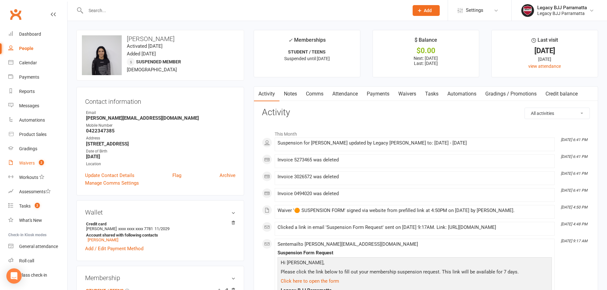
click at [41, 166] on count-badge "2" at bounding box center [40, 163] width 8 height 5
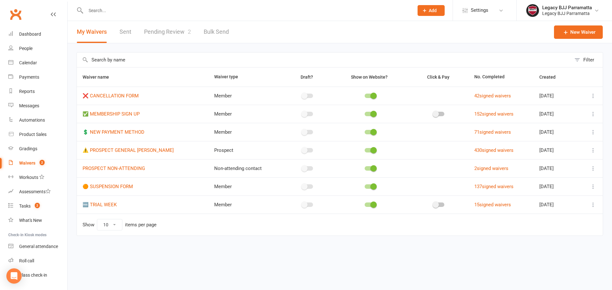
click at [185, 30] on link "Pending Review 2" at bounding box center [167, 32] width 47 height 22
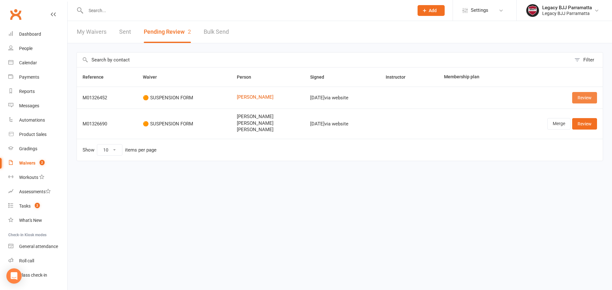
click at [583, 98] on link "Review" at bounding box center [584, 97] width 25 height 11
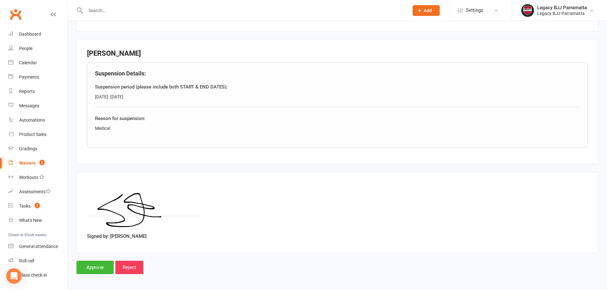
scroll to position [181, 0]
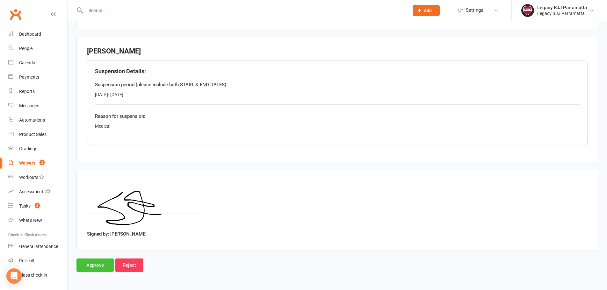
click at [95, 263] on input "Approve" at bounding box center [94, 265] width 37 height 13
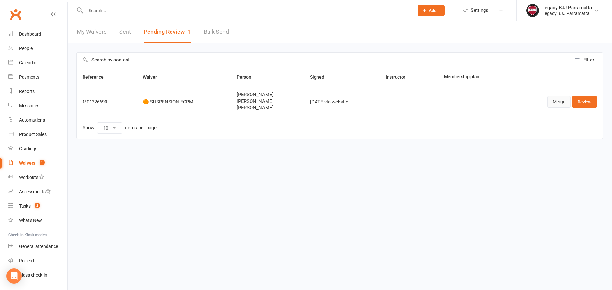
click at [550, 100] on link "Merge" at bounding box center [558, 101] width 23 height 11
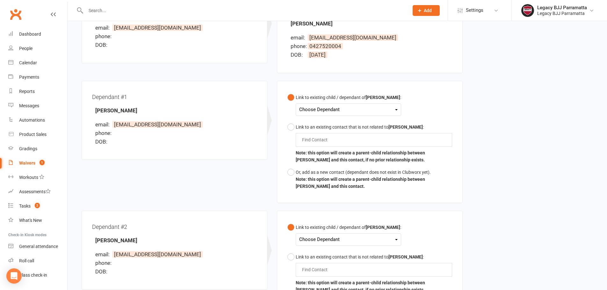
scroll to position [127, 0]
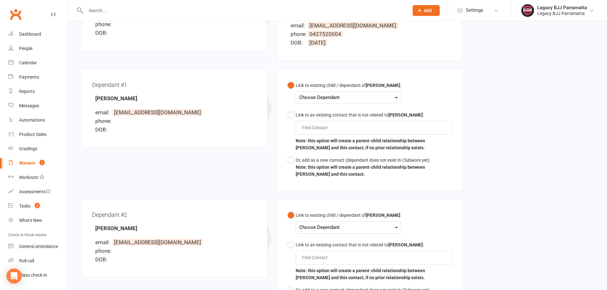
click at [350, 96] on div "Choose Dependant" at bounding box center [348, 97] width 98 height 9
click at [341, 114] on link "[PERSON_NAME]" at bounding box center [331, 113] width 63 height 14
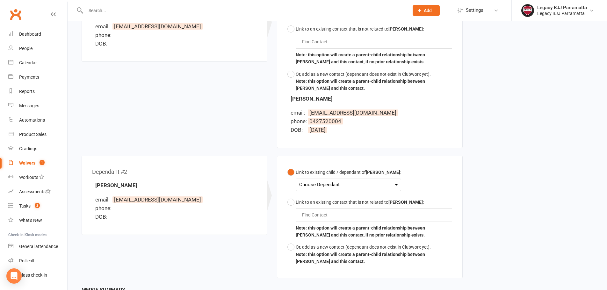
scroll to position [223, 0]
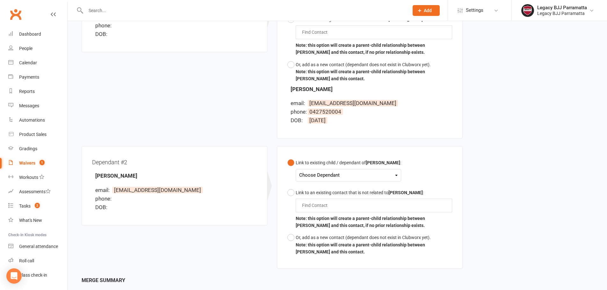
click at [367, 172] on div "Choose Dependant" at bounding box center [348, 175] width 98 height 9
click at [356, 203] on link "[PERSON_NAME]" at bounding box center [331, 204] width 63 height 14
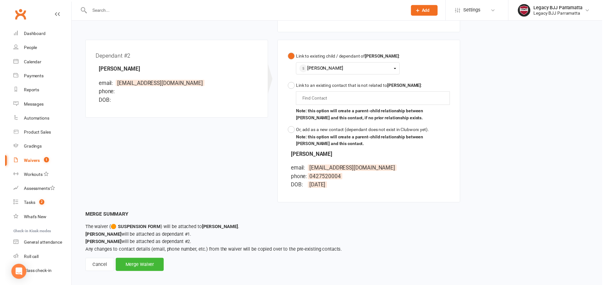
scroll to position [334, 0]
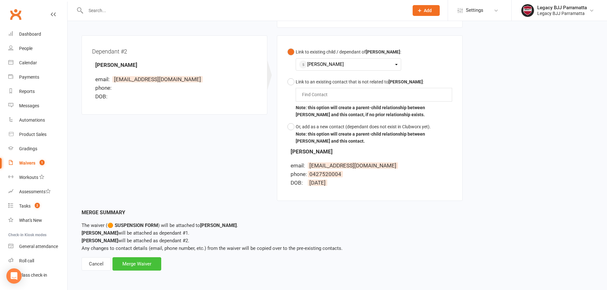
click at [145, 267] on div "Merge Waiver" at bounding box center [136, 263] width 49 height 13
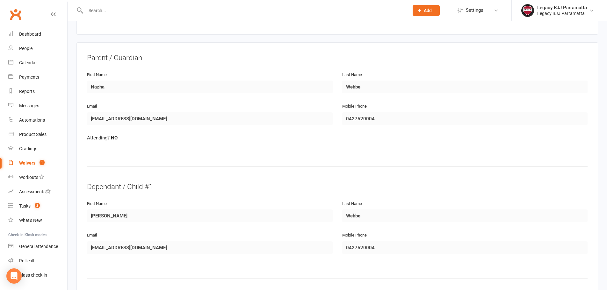
scroll to position [96, 0]
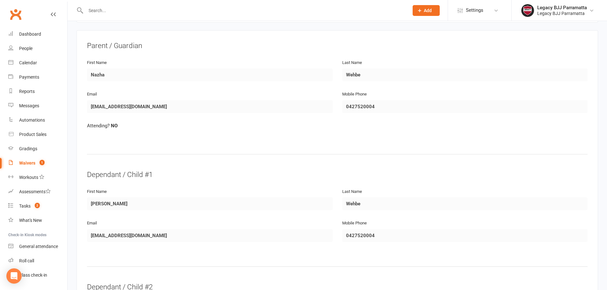
click at [24, 163] on div "Waivers" at bounding box center [27, 163] width 16 height 5
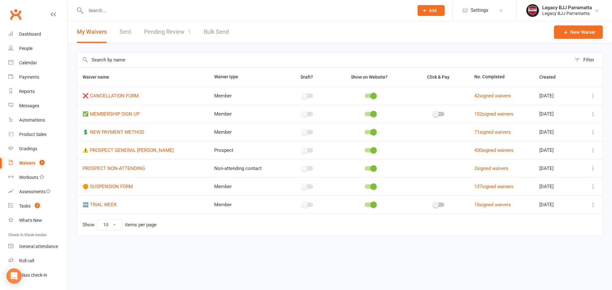
click at [167, 27] on link "Pending Review 1" at bounding box center [167, 32] width 47 height 22
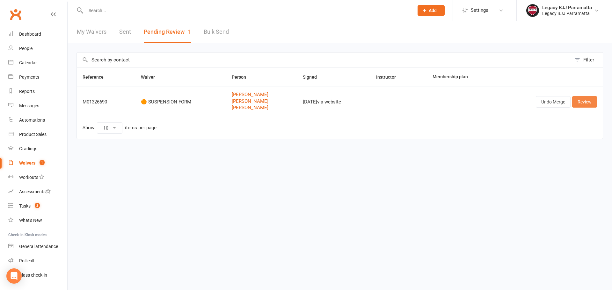
click at [579, 100] on link "Review" at bounding box center [584, 101] width 25 height 11
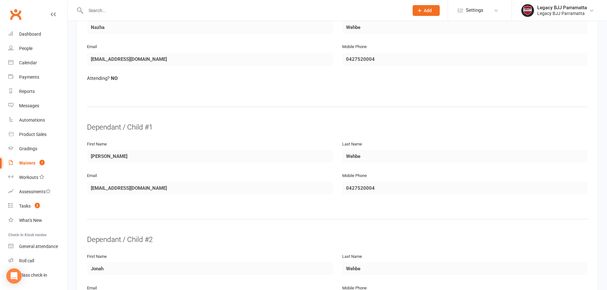
scroll to position [122, 0]
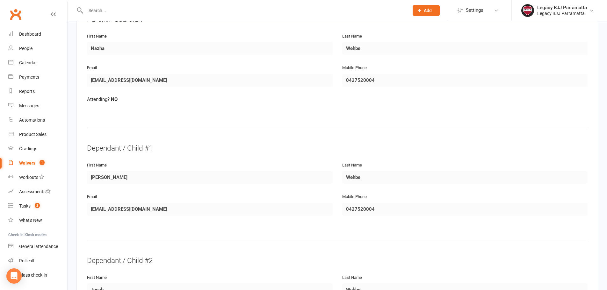
click at [30, 164] on div "Waivers" at bounding box center [27, 163] width 16 height 5
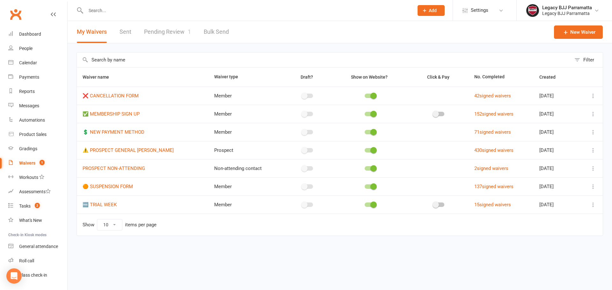
click at [154, 34] on link "Pending Review 1" at bounding box center [167, 32] width 47 height 22
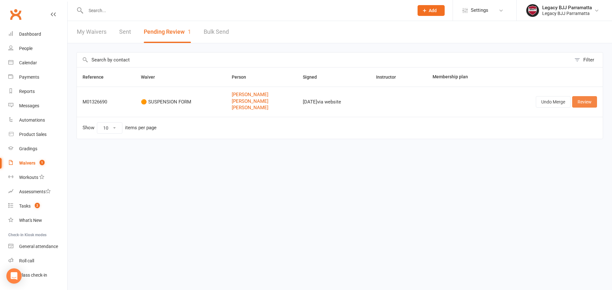
click at [580, 102] on link "Review" at bounding box center [584, 101] width 25 height 11
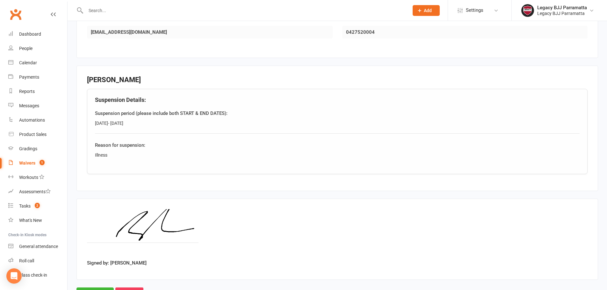
scroll to position [441, 0]
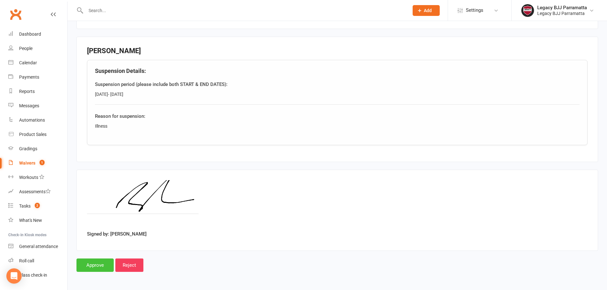
click at [101, 267] on input "Approve" at bounding box center [94, 265] width 37 height 13
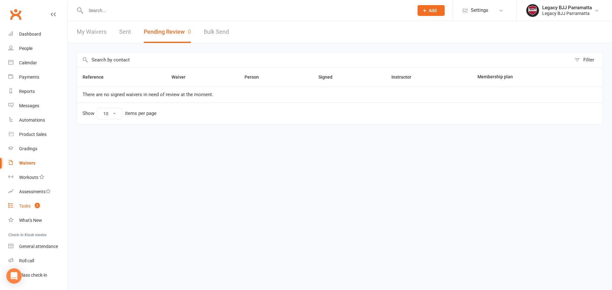
click at [37, 207] on span "2" at bounding box center [37, 205] width 5 height 5
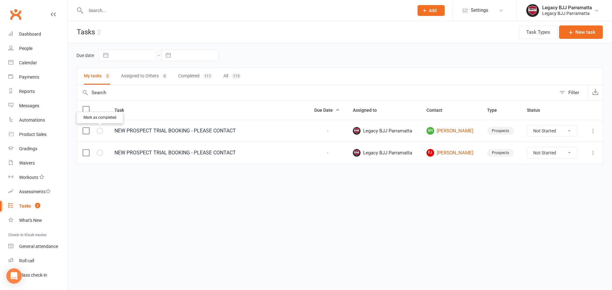
click at [0, 0] on icon "button" at bounding box center [0, 0] width 0 height 0
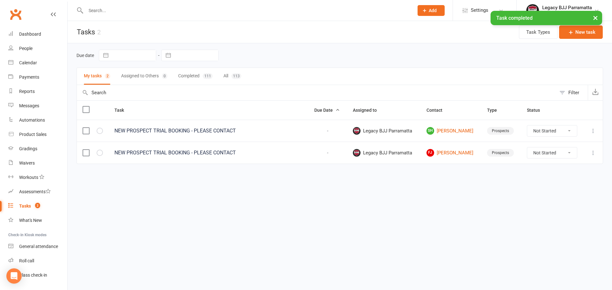
click at [86, 132] on label at bounding box center [86, 131] width 6 height 6
click at [86, 128] on input "checkbox" at bounding box center [86, 128] width 6 height 0
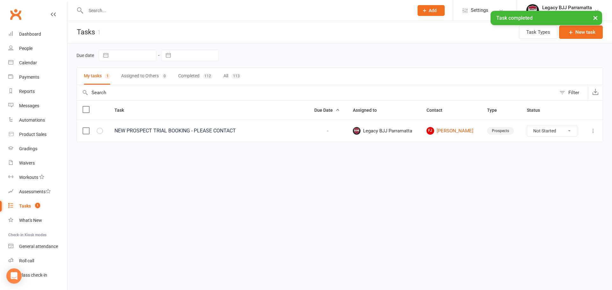
click at [88, 130] on label at bounding box center [86, 131] width 6 height 6
click at [88, 128] on input "checkbox" at bounding box center [86, 128] width 6 height 0
click at [595, 17] on button "×" at bounding box center [594, 18] width 11 height 14
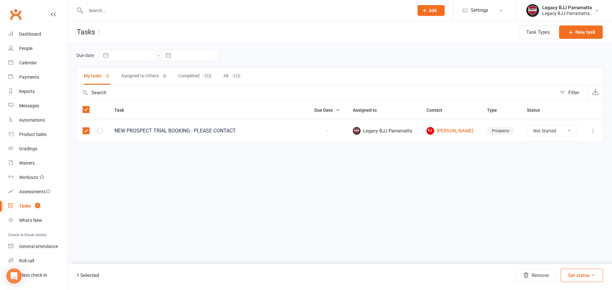
click at [593, 131] on icon at bounding box center [593, 131] width 6 height 6
click at [557, 167] on link "Delete" at bounding box center [564, 168] width 63 height 13
